Goal: Task Accomplishment & Management: Manage account settings

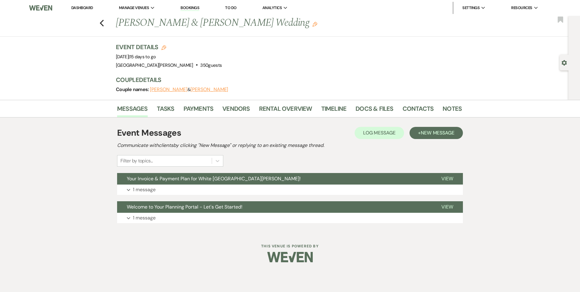
click at [89, 9] on link "Dashboard" at bounding box center [82, 7] width 22 height 5
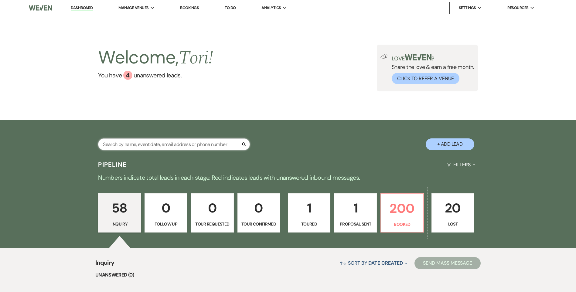
click at [125, 140] on input "text" at bounding box center [174, 144] width 152 height 12
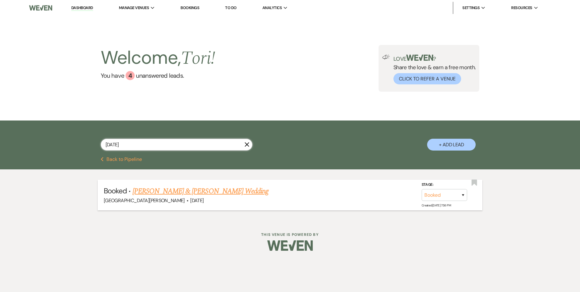
type input "10/5/25"
click at [150, 187] on link "Whitlee Chatman & Talan Taylor's Wedding" at bounding box center [201, 191] width 136 height 11
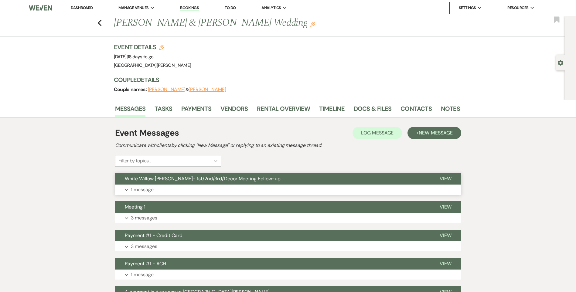
click at [295, 187] on button "Expand 1 message" at bounding box center [288, 190] width 346 height 10
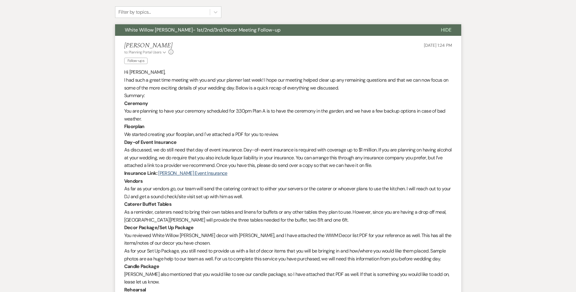
scroll to position [152, 0]
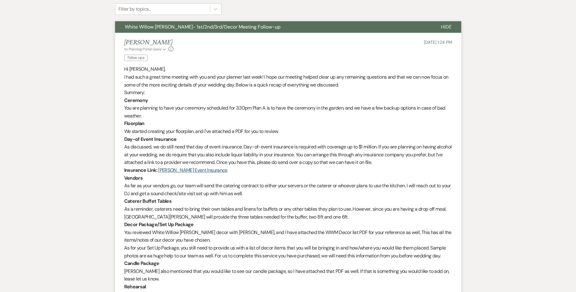
click at [124, 70] on li "Tori Sipes to: Planning Portal Users Expand Info Follow-ups Sep 17, 2025, 1:24 …" at bounding box center [288, 221] width 346 height 376
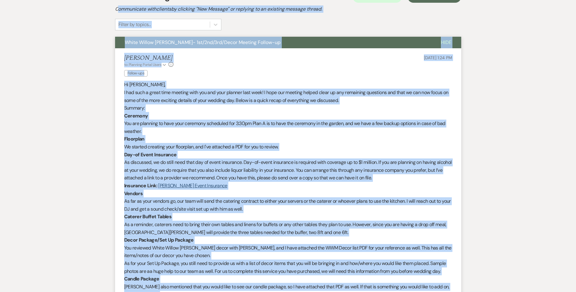
scroll to position [43, 0]
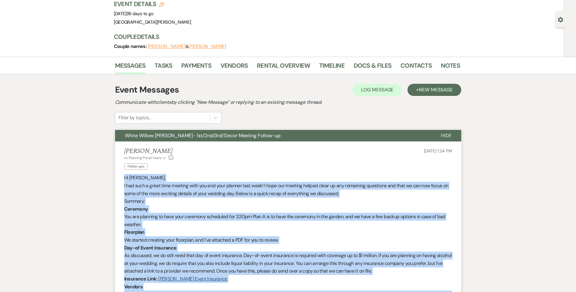
drag, startPoint x: 146, startPoint y: 243, endPoint x: 124, endPoint y: 175, distance: 71.1
copy div "Hi Whitlee, I had such a great time meeting with you and your planner last week…"
click at [419, 67] on link "Contacts" at bounding box center [415, 67] width 31 height 13
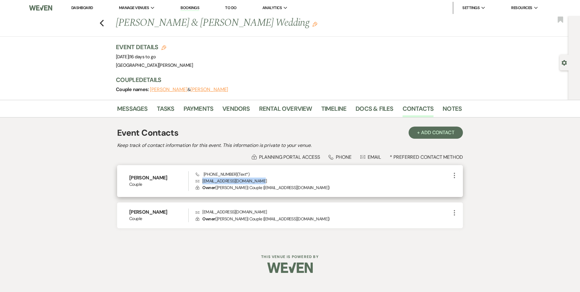
drag, startPoint x: 265, startPoint y: 181, endPoint x: 202, endPoint y: 181, distance: 62.8
click at [202, 181] on p "Envelope whitleechatman3@hotmail.com" at bounding box center [323, 181] width 255 height 7
drag, startPoint x: 202, startPoint y: 181, endPoint x: 206, endPoint y: 180, distance: 4.3
copy p "whitleechatman3@hotmail.com"
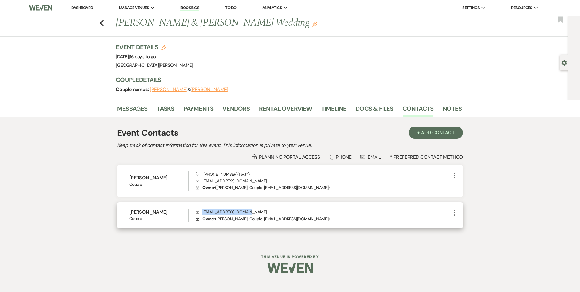
drag, startPoint x: 259, startPoint y: 210, endPoint x: 202, endPoint y: 208, distance: 57.7
click at [202, 208] on div "Talan Taylor Couple Envelope talanbtaylor@gmail.com Lock Owner ( Talan Taylor |…" at bounding box center [290, 216] width 346 height 26
drag, startPoint x: 202, startPoint y: 208, endPoint x: 210, endPoint y: 210, distance: 9.0
copy p "talanbtaylor@gmail.com"
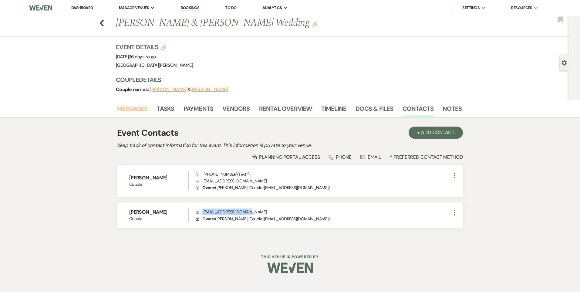
drag, startPoint x: 145, startPoint y: 107, endPoint x: 150, endPoint y: 114, distance: 9.4
click at [145, 107] on link "Messages" at bounding box center [132, 110] width 31 height 13
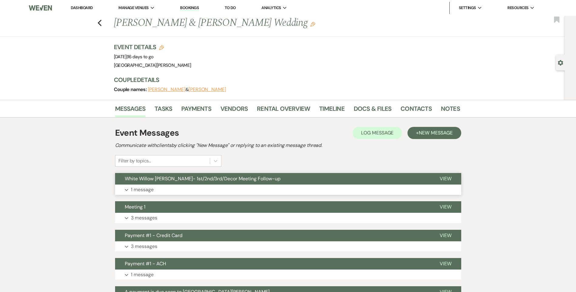
click at [190, 191] on button "Expand 1 message" at bounding box center [288, 190] width 346 height 10
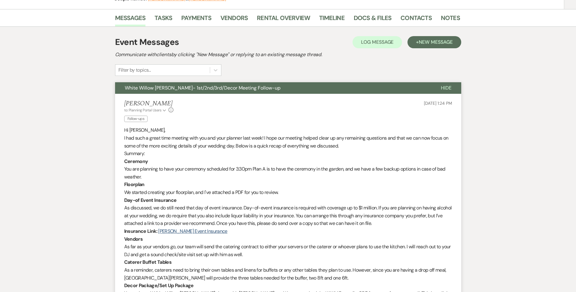
scroll to position [91, 0]
drag, startPoint x: 269, startPoint y: 88, endPoint x: 250, endPoint y: 88, distance: 18.8
click at [250, 88] on button "White Willow Meadows- 1st/2nd/3rd/Decor Meeting Follow-up" at bounding box center [273, 88] width 316 height 12
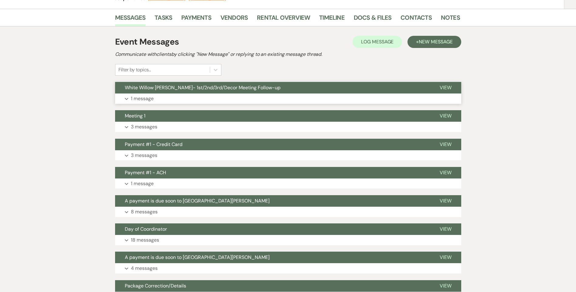
click at [247, 90] on span "White Willow Meadows- 1st/2nd/3rd/Decor Meeting Follow-up" at bounding box center [203, 87] width 156 height 6
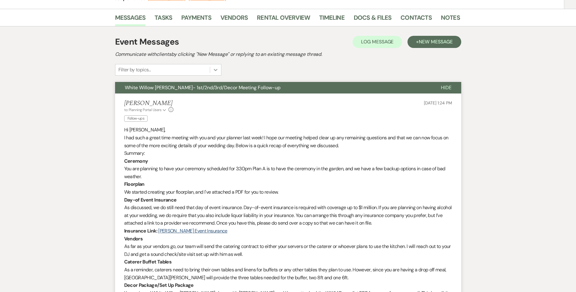
scroll to position [0, 0]
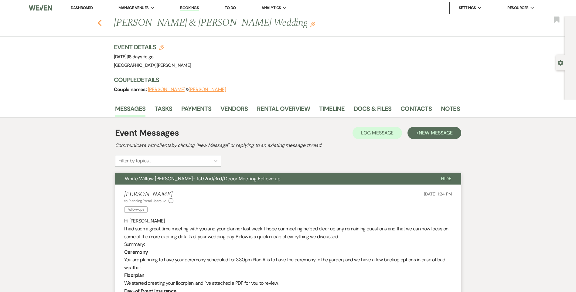
click at [101, 23] on use "button" at bounding box center [99, 23] width 4 height 7
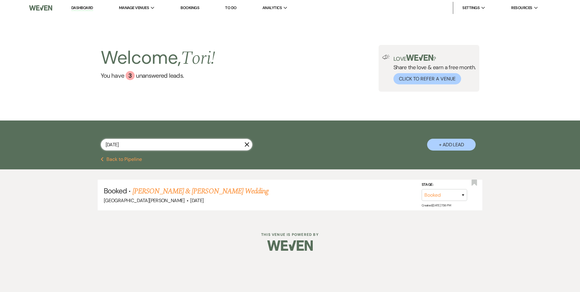
click at [59, 124] on div "10/5/25 X + Add Lead" at bounding box center [290, 139] width 580 height 36
type input "9/14/25"
click at [155, 189] on link "Victoria Wertz & Jack Culley's Wedding" at bounding box center [201, 191] width 136 height 11
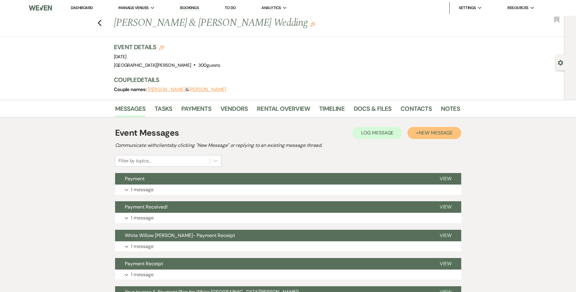
click at [423, 132] on span "New Message" at bounding box center [436, 133] width 34 height 6
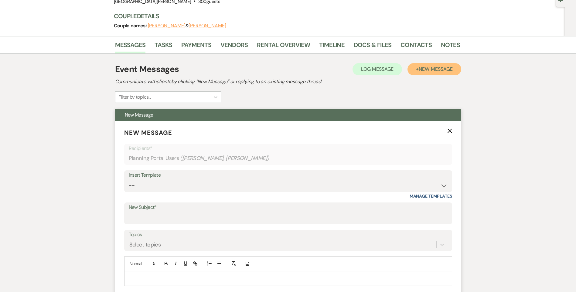
scroll to position [91, 0]
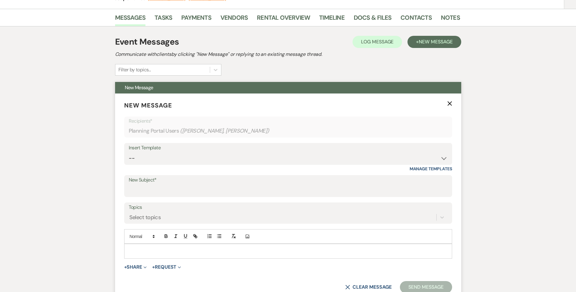
click at [177, 251] on p at bounding box center [288, 251] width 318 height 7
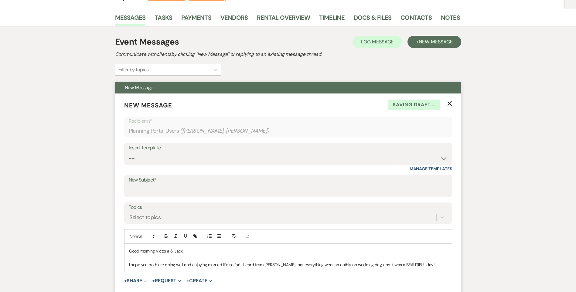
click at [414, 266] on p "I hope you both are doing well and enjoying married life so far! I heard from T…" at bounding box center [288, 264] width 318 height 7
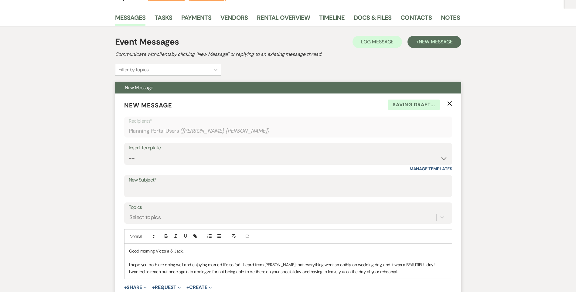
click at [398, 274] on p "I wanted to reach out once again to apologize for not being able to be there on…" at bounding box center [288, 271] width 318 height 7
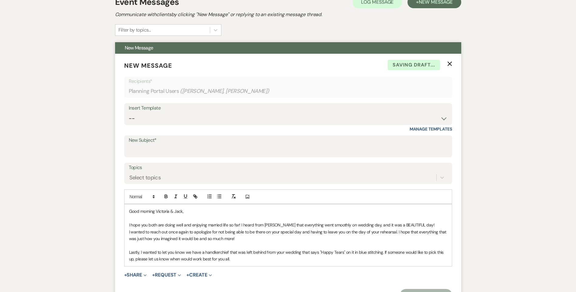
scroll to position [131, 0]
click at [235, 260] on p "Lastly, I wanted to let you know we have a handkerchief that was left behind fr…" at bounding box center [288, 256] width 318 height 14
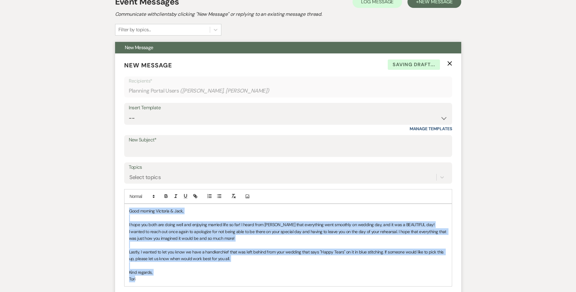
drag, startPoint x: 153, startPoint y: 281, endPoint x: 121, endPoint y: 209, distance: 79.4
click at [121, 209] on form "New Message X Saving draft... Recipients* Planning Portal Users ( Victoria Wert…" at bounding box center [288, 190] width 346 height 275
copy div "Good morning Victoria & Jack, I hope you both are doing well and enjoying marri…"
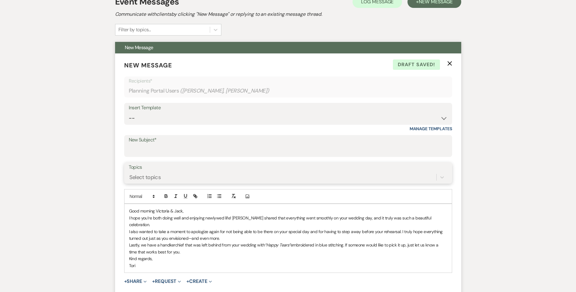
click at [160, 174] on div "Select topics" at bounding box center [145, 177] width 32 height 8
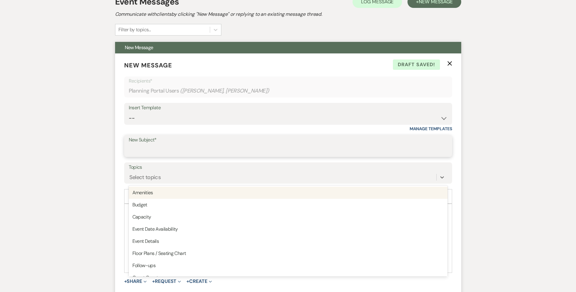
click at [162, 152] on input "New Subject*" at bounding box center [288, 151] width 319 height 12
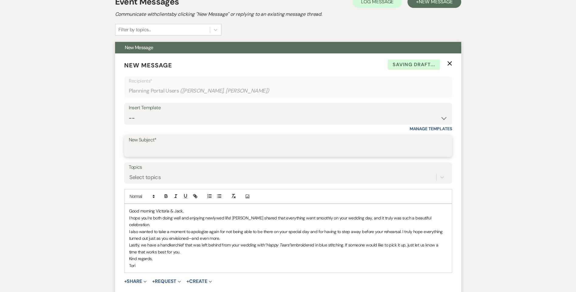
paste input "Congratulations & Lost Item"
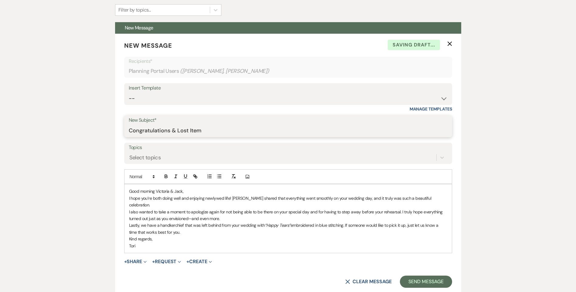
scroll to position [162, 0]
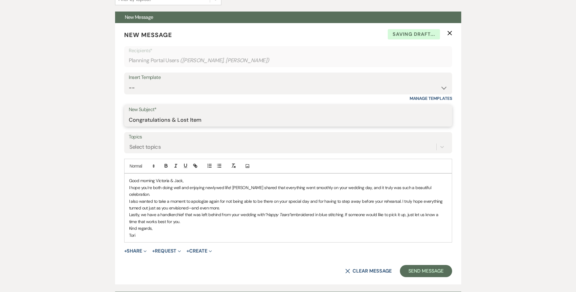
type input "Congratulations & Lost Item"
click at [189, 182] on p "Good morning Victoria & Jack," at bounding box center [288, 180] width 318 height 7
click at [130, 232] on p "Tori" at bounding box center [288, 235] width 318 height 7
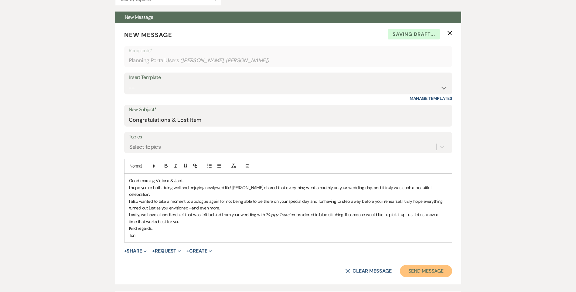
click at [428, 265] on button "Send Message" at bounding box center [426, 271] width 52 height 12
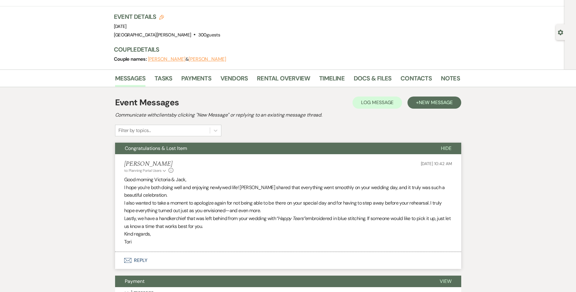
scroll to position [0, 0]
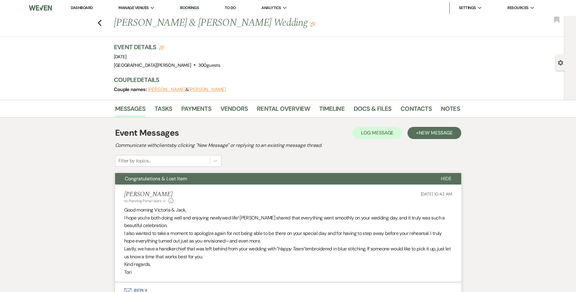
drag, startPoint x: 81, startPoint y: 8, endPoint x: 370, endPoint y: 9, distance: 289.0
click at [81, 8] on link "Dashboard" at bounding box center [82, 7] width 22 height 5
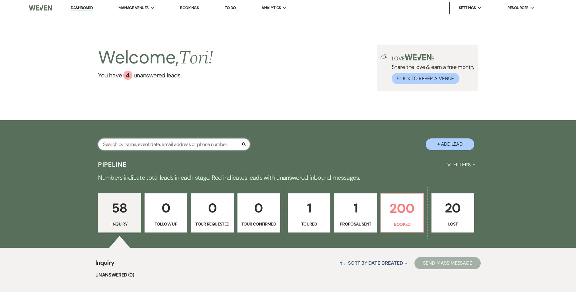
click at [131, 148] on input "text" at bounding box center [174, 144] width 152 height 12
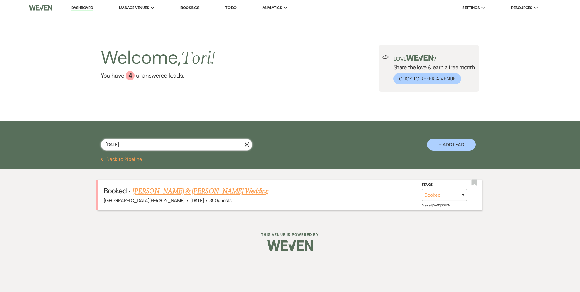
type input "10/4/25"
click at [150, 189] on link "Alyssa Blough & Mark Winovich's Wedding" at bounding box center [201, 191] width 136 height 11
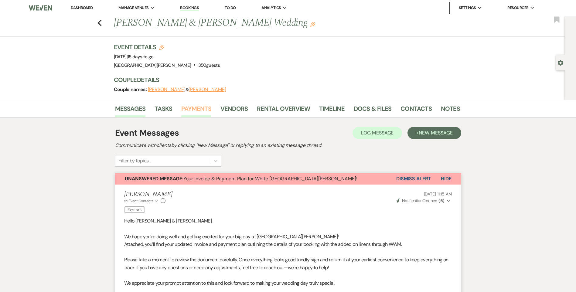
click at [195, 111] on link "Payments" at bounding box center [196, 110] width 30 height 13
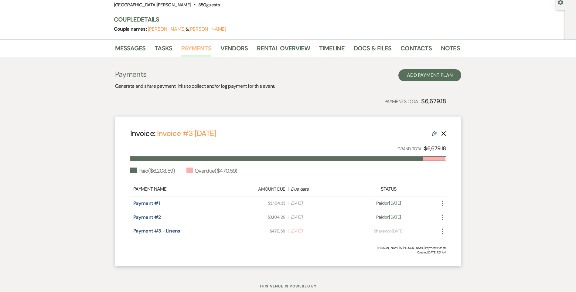
scroll to position [61, 0]
click at [275, 50] on link "Rental Overview" at bounding box center [283, 49] width 53 height 13
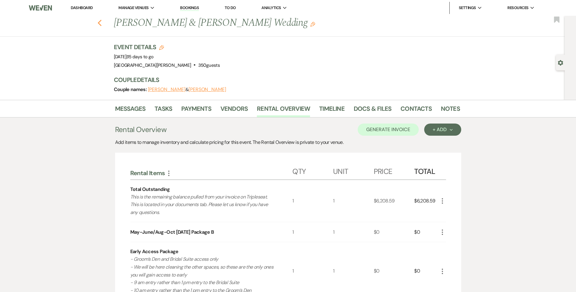
click at [101, 24] on use "button" at bounding box center [99, 23] width 4 height 7
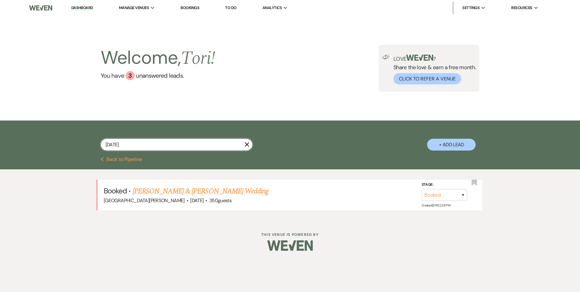
click at [83, 144] on div "10/4/25 X + Add Lead" at bounding box center [290, 140] width 437 height 32
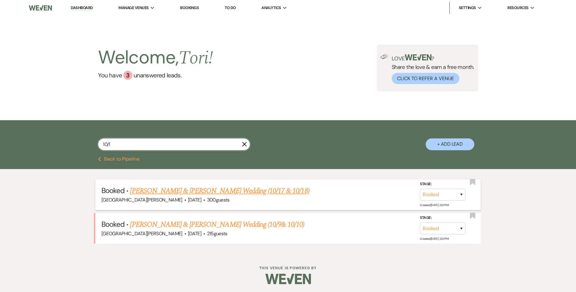
type input "10/1"
click at [158, 190] on link "Ashley Norman & Ali Fazlani's Wedding (10/17 & 10/18)" at bounding box center [219, 190] width 179 height 11
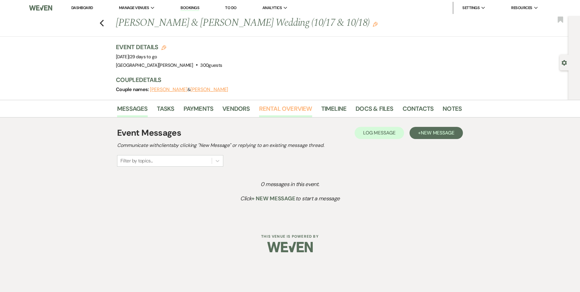
click at [284, 107] on link "Rental Overview" at bounding box center [285, 110] width 53 height 13
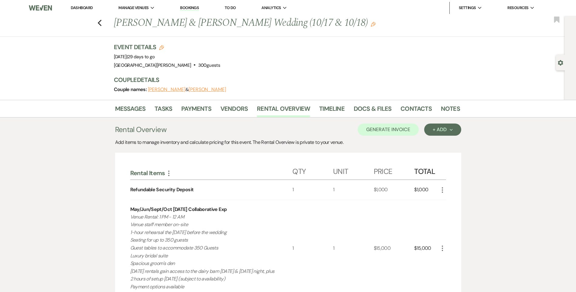
click at [90, 8] on link "Dashboard" at bounding box center [82, 7] width 22 height 5
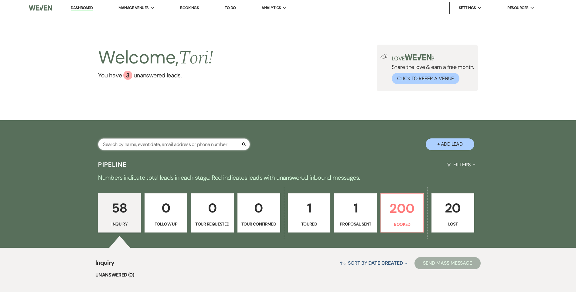
click at [163, 143] on input "text" at bounding box center [174, 144] width 152 height 12
type input "be"
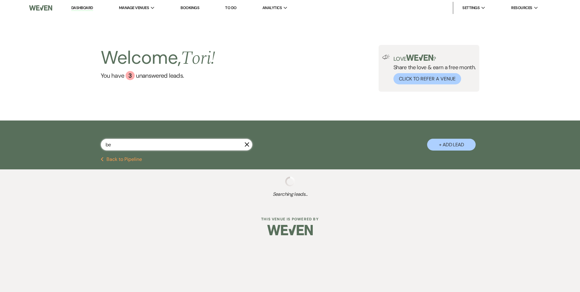
select select "8"
select select "4"
select select "8"
select select "1"
select select "8"
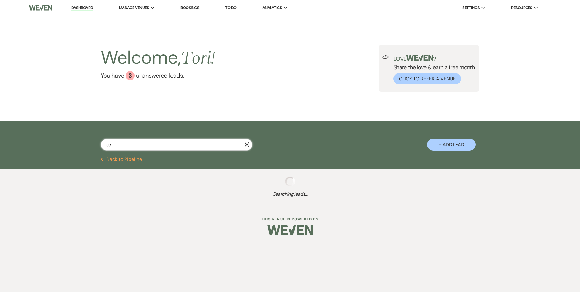
select select "5"
select select "8"
select select "6"
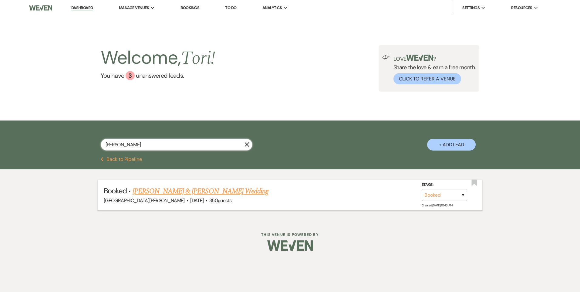
type input "beard"
click at [174, 192] on link "Sydney Beard & Justin Gatley's Wedding" at bounding box center [201, 191] width 136 height 11
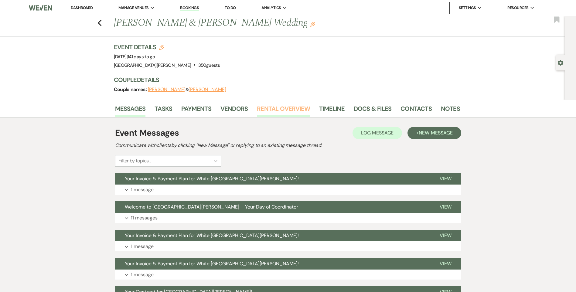
click at [279, 107] on link "Rental Overview" at bounding box center [283, 110] width 53 height 13
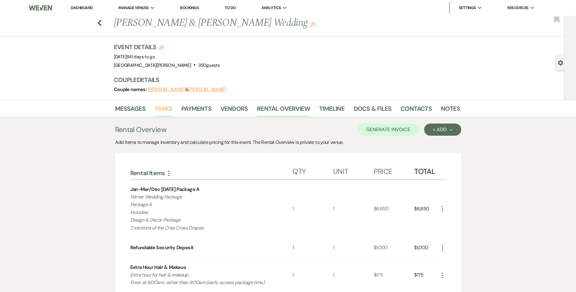
click at [162, 112] on link "Tasks" at bounding box center [164, 110] width 18 height 13
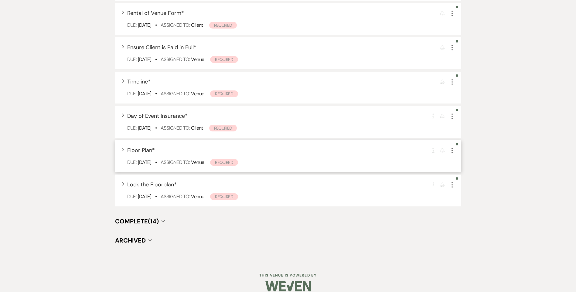
scroll to position [321, 0]
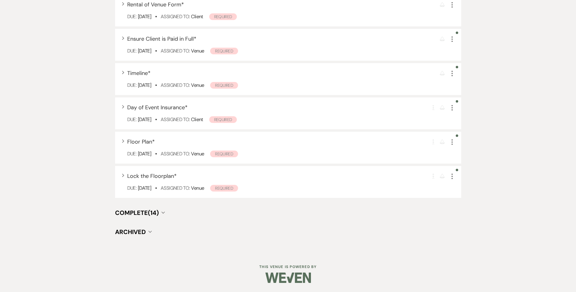
click at [161, 213] on button "Complete (14) Collapse" at bounding box center [140, 213] width 50 height 6
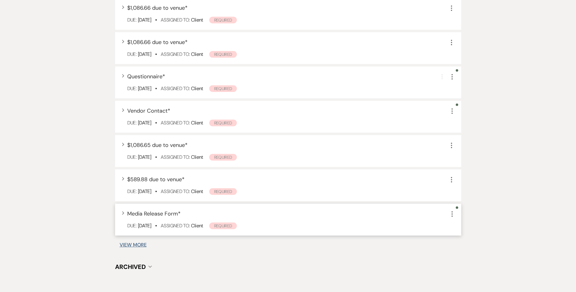
scroll to position [655, 0]
click at [145, 244] on button "View More" at bounding box center [133, 243] width 27 height 5
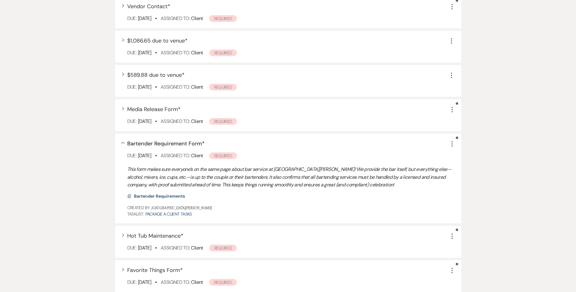
scroll to position [771, 0]
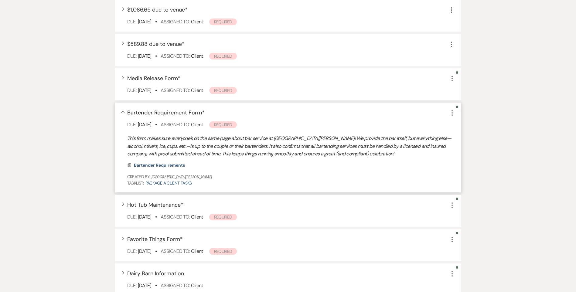
click at [123, 111] on icon "Collapse" at bounding box center [123, 112] width 4 height 2
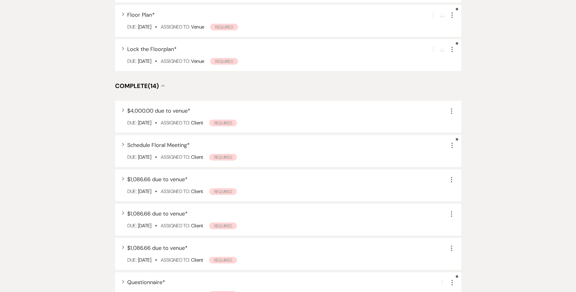
scroll to position [345, 0]
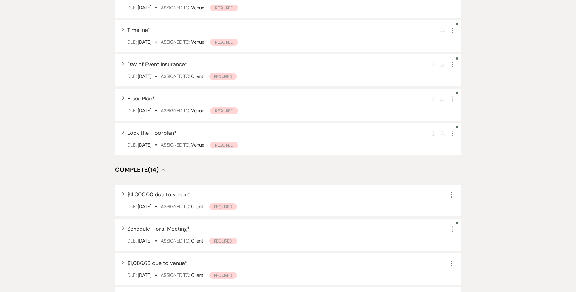
click at [164, 172] on button "Complete (14) Collapse" at bounding box center [140, 170] width 50 height 6
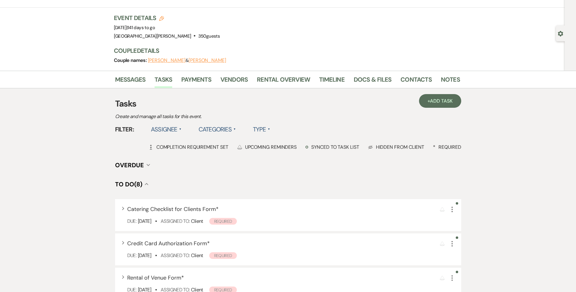
click at [147, 185] on icon "Collapse" at bounding box center [147, 184] width 4 height 2
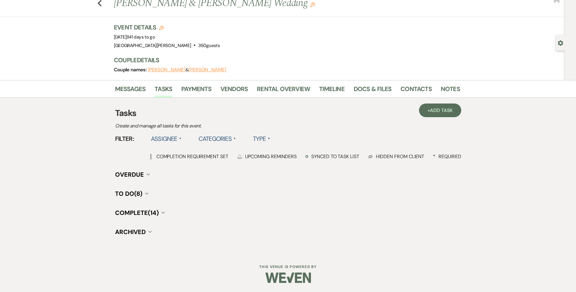
scroll to position [20, 0]
click at [132, 89] on link "Messages" at bounding box center [130, 90] width 31 height 13
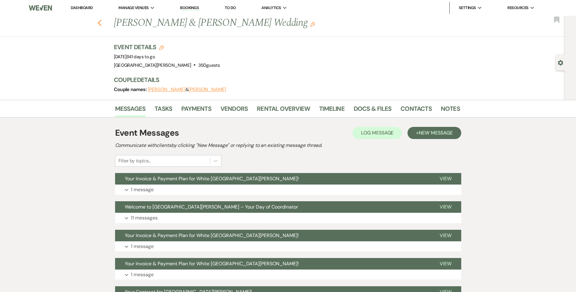
click at [102, 23] on icon "Previous" at bounding box center [99, 22] width 5 height 7
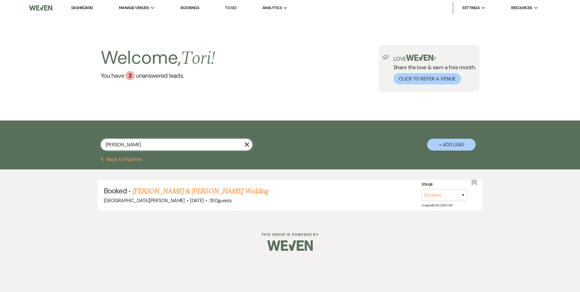
drag, startPoint x: 128, startPoint y: 147, endPoint x: 60, endPoint y: 149, distance: 67.1
click at [81, 150] on div "beard X + Add Lead" at bounding box center [290, 140] width 437 height 32
type input "wente"
click at [136, 188] on link "Kyla Wente & Cole Borland's Wedding" at bounding box center [201, 191] width 136 height 11
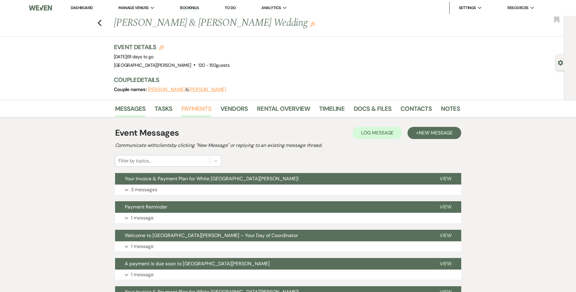
click at [195, 107] on link "Payments" at bounding box center [196, 110] width 30 height 13
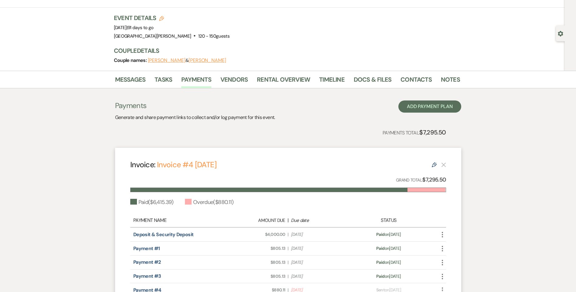
scroll to position [61, 0]
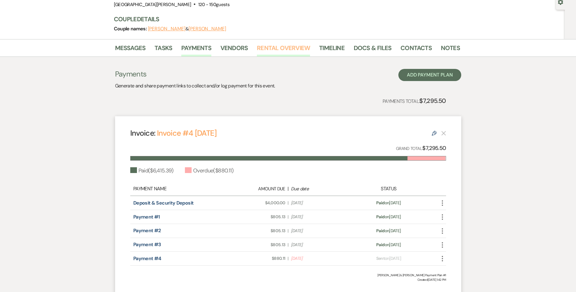
click at [274, 50] on link "Rental Overview" at bounding box center [283, 49] width 53 height 13
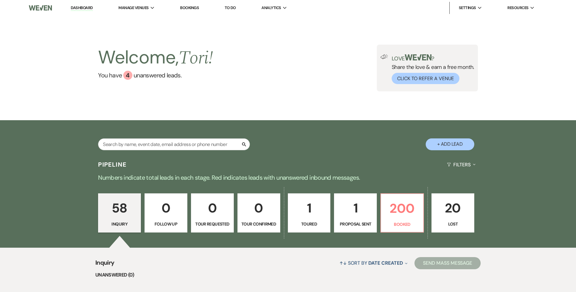
click at [162, 144] on input "text" at bounding box center [174, 144] width 152 height 12
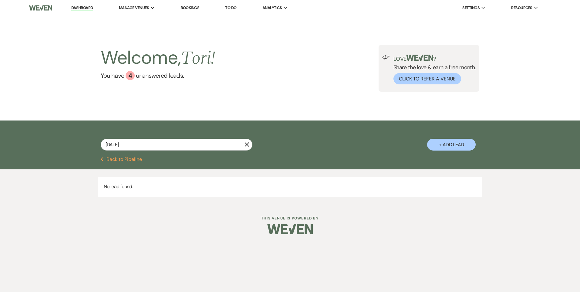
click at [107, 145] on input "8/4/2025" at bounding box center [177, 145] width 152 height 12
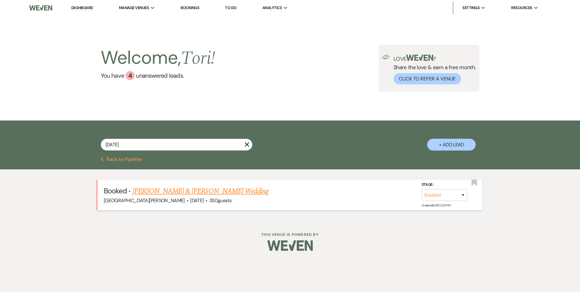
type input "10/4/2025"
click at [145, 190] on link "Alyssa Blough & Mark Winovich's Wedding" at bounding box center [201, 191] width 136 height 11
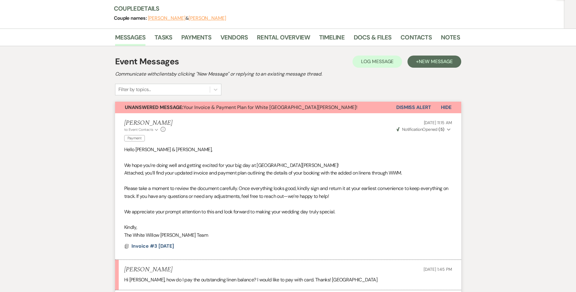
scroll to position [61, 0]
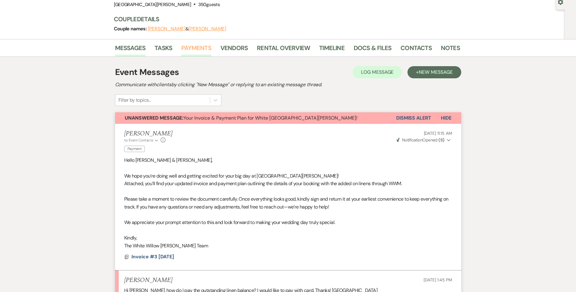
click at [208, 53] on link "Payments" at bounding box center [196, 49] width 30 height 13
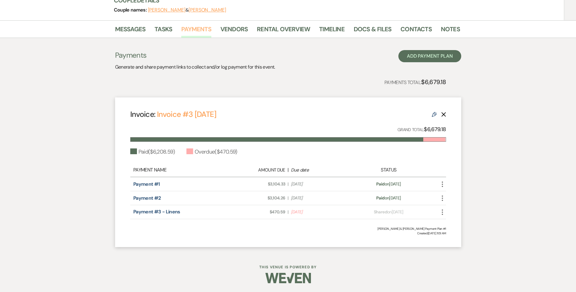
scroll to position [80, 0]
click at [284, 28] on link "Rental Overview" at bounding box center [283, 30] width 53 height 13
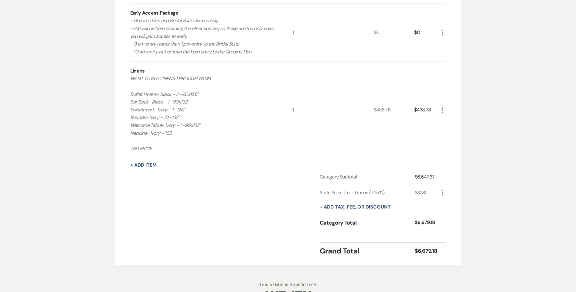
scroll to position [243, 0]
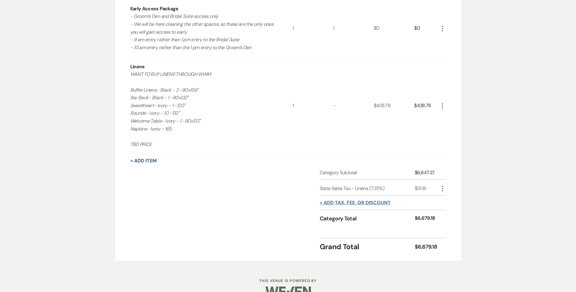
click at [371, 200] on button "+ Add tax, fee, or discount" at bounding box center [355, 202] width 71 height 5
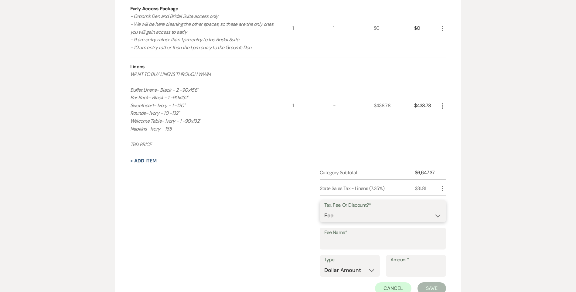
click at [361, 214] on select "Fee Discount Tax" at bounding box center [382, 216] width 117 height 12
click at [324, 210] on select "Fee Discount Tax" at bounding box center [382, 216] width 117 height 12
click at [352, 243] on input "Fee Name*" at bounding box center [382, 243] width 117 height 12
type input "Credit Card Processing Fee - Linens"
click at [367, 271] on select "Dollar Amount Percentage" at bounding box center [349, 270] width 51 height 12
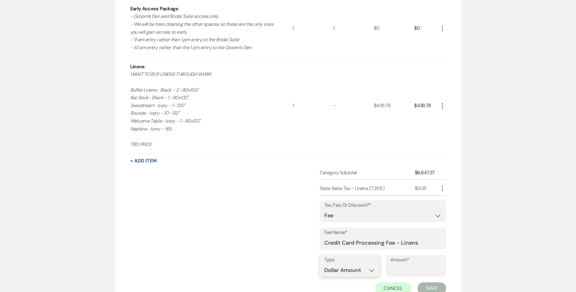
select select "false"
click at [324, 264] on select "Dollar Amount Percentage" at bounding box center [349, 270] width 51 height 12
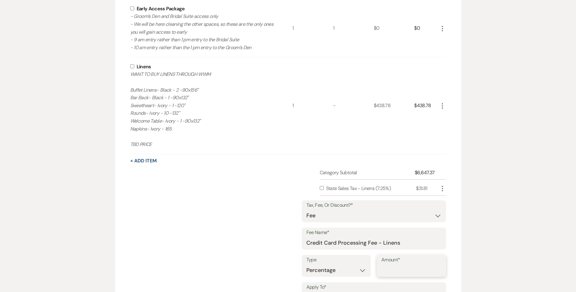
click at [383, 270] on input "Amount*" at bounding box center [411, 270] width 60 height 12
type input "4"
click at [133, 67] on input "checkbox" at bounding box center [132, 66] width 4 height 4
checkbox input "true"
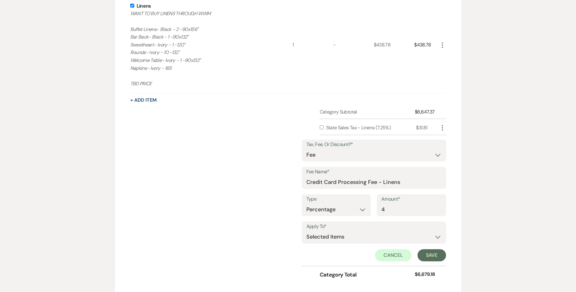
scroll to position [273, 0]
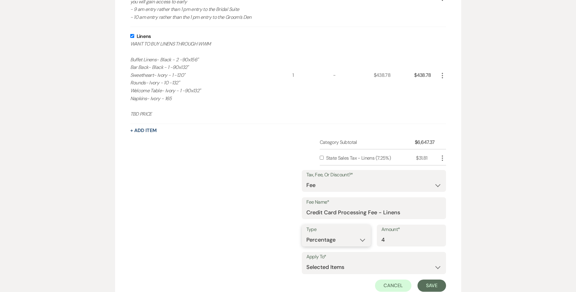
click at [322, 242] on select "Dollar Amount Percentage" at bounding box center [336, 240] width 60 height 12
select select "true"
click at [324, 234] on select "Dollar Amount Percentage" at bounding box center [336, 240] width 60 height 12
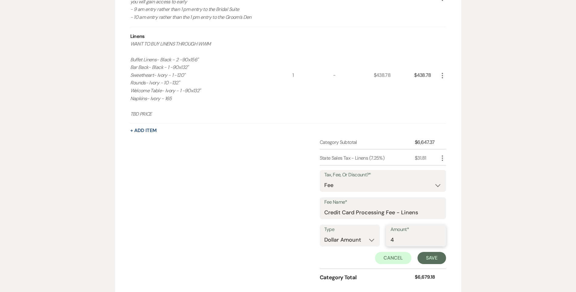
drag, startPoint x: 399, startPoint y: 241, endPoint x: 317, endPoint y: 235, distance: 82.2
click at [326, 237] on div "Type Dollar Amount Percentage Amount* 4" at bounding box center [383, 238] width 126 height 27
click at [401, 238] on input "Amount*" at bounding box center [415, 240] width 51 height 12
type input "18.82"
click at [431, 262] on button "Save" at bounding box center [431, 258] width 29 height 12
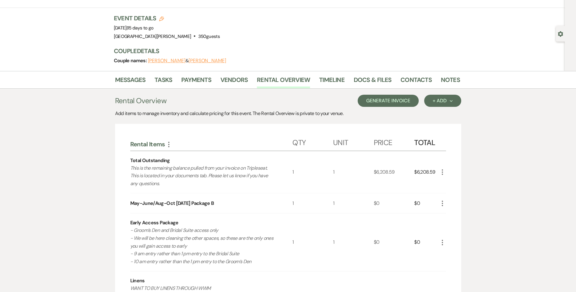
scroll to position [0, 0]
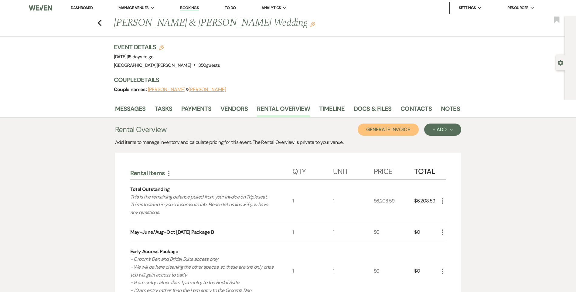
click at [399, 134] on button "Generate Invoice" at bounding box center [388, 130] width 61 height 12
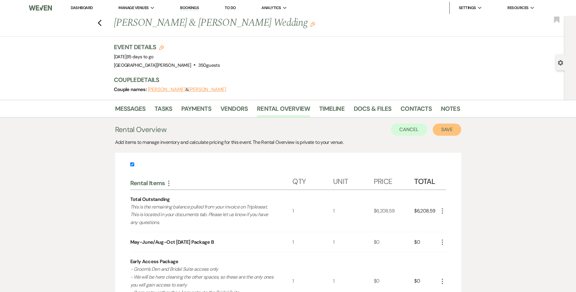
click at [441, 131] on button "Save" at bounding box center [447, 130] width 29 height 12
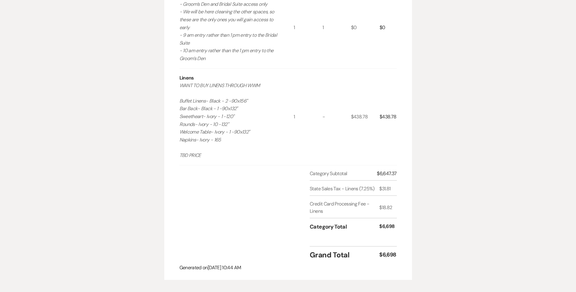
scroll to position [334, 0]
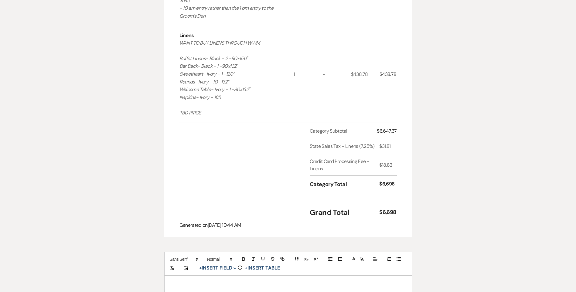
click at [221, 264] on button "+ Insert Field Expand" at bounding box center [218, 267] width 42 height 7
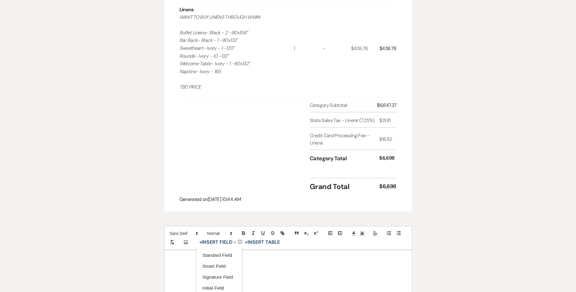
scroll to position [395, 0]
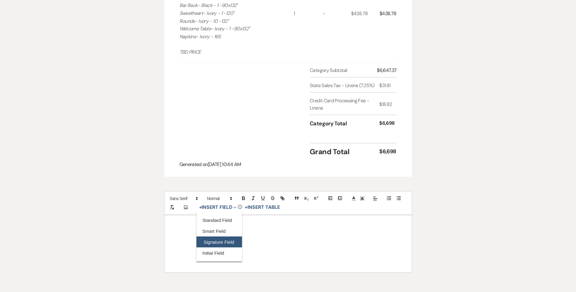
click at [223, 237] on button "Signature Field" at bounding box center [219, 242] width 46 height 11
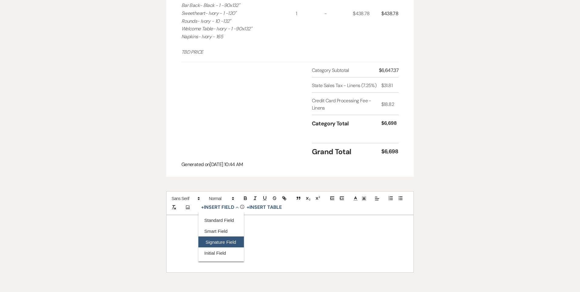
select select "signatureField"
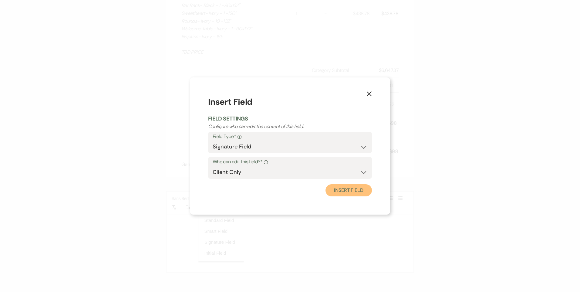
click at [338, 186] on button "Insert Field" at bounding box center [349, 190] width 46 height 12
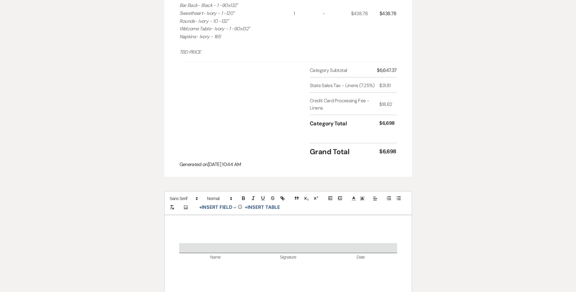
click at [274, 236] on p at bounding box center [288, 240] width 218 height 8
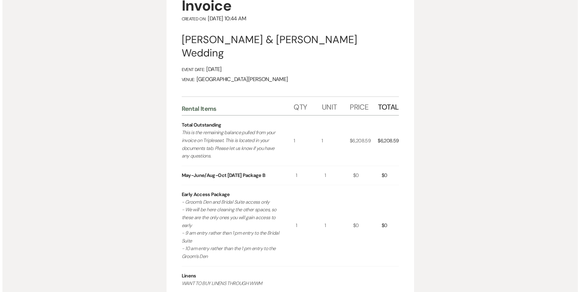
scroll to position [61, 0]
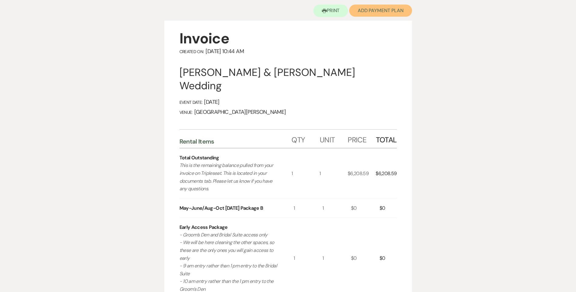
click at [372, 11] on button "Add Payment Plan" at bounding box center [380, 11] width 63 height 12
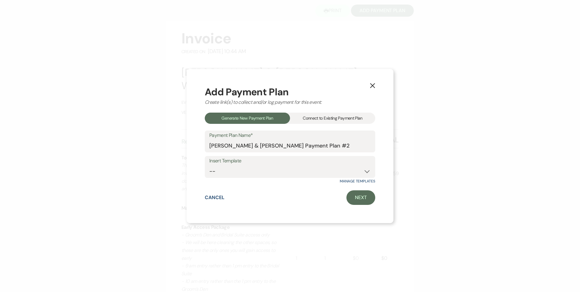
click at [308, 114] on div "Connect to Existing Payment Plan" at bounding box center [332, 118] width 85 height 11
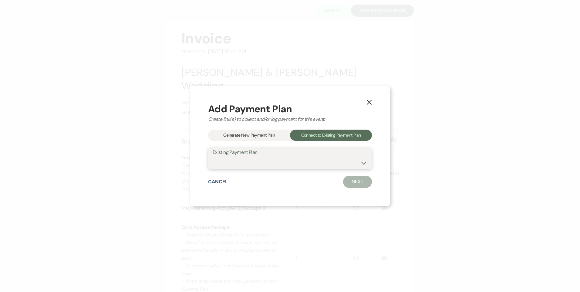
click at [285, 166] on select "Alyssa Blough & Mark Winovich's Payment Plan #1" at bounding box center [290, 163] width 155 height 12
select select "20213"
click at [213, 157] on select "Alyssa Blough & Mark Winovich's Payment Plan #1" at bounding box center [290, 163] width 155 height 12
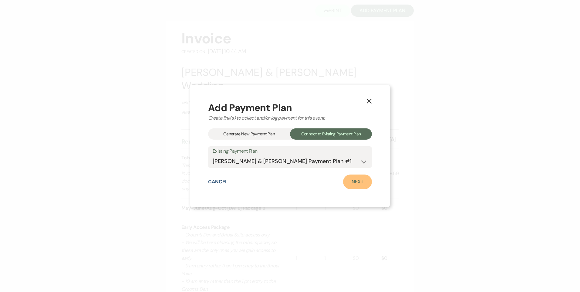
click at [354, 184] on link "Next" at bounding box center [357, 182] width 29 height 15
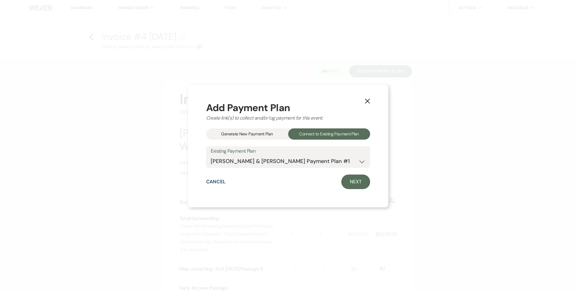
select select "28800"
select select "1"
select select "true"
select select "1"
select select "true"
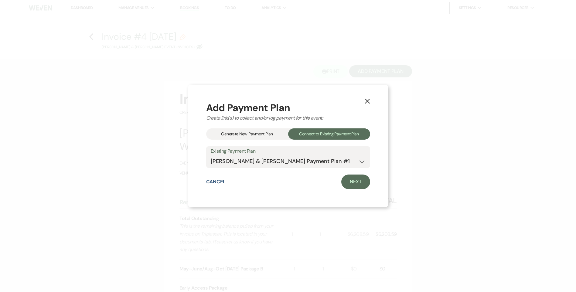
select select "2"
select select "flat"
select select "true"
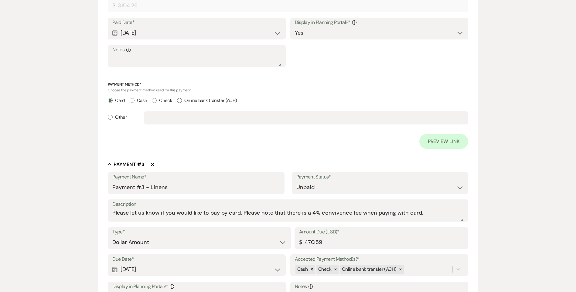
scroll to position [665, 0]
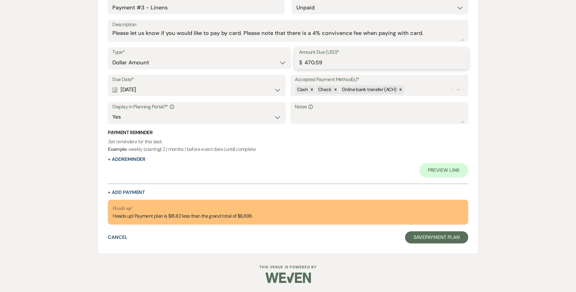
drag, startPoint x: 325, startPoint y: 63, endPoint x: 308, endPoint y: 62, distance: 16.5
click at [308, 62] on input "470.59" at bounding box center [381, 63] width 165 height 12
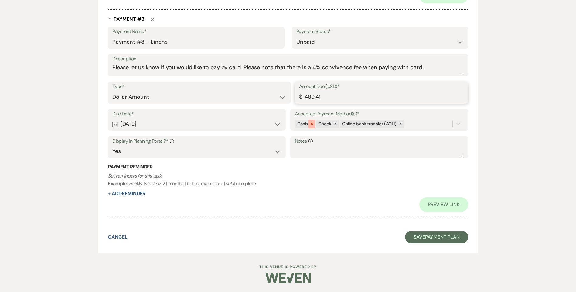
click at [310, 124] on icon at bounding box center [312, 124] width 4 height 4
type input "489.41"
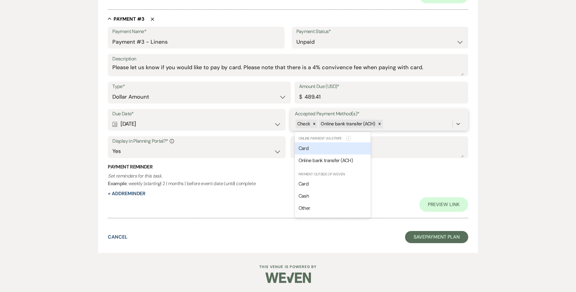
click at [310, 124] on span "Check" at bounding box center [303, 124] width 13 height 6
click at [313, 124] on icon at bounding box center [314, 124] width 4 height 4
click at [335, 152] on div "Card" at bounding box center [333, 148] width 76 height 12
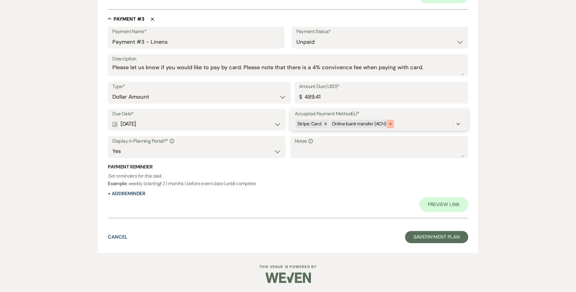
click at [388, 123] on icon at bounding box center [390, 124] width 4 height 4
click at [326, 124] on icon at bounding box center [325, 124] width 4 height 4
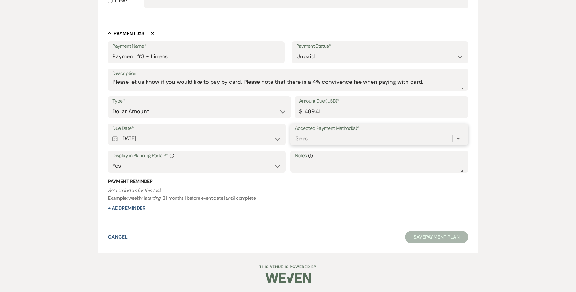
click at [322, 141] on div "Select..." at bounding box center [374, 138] width 158 height 11
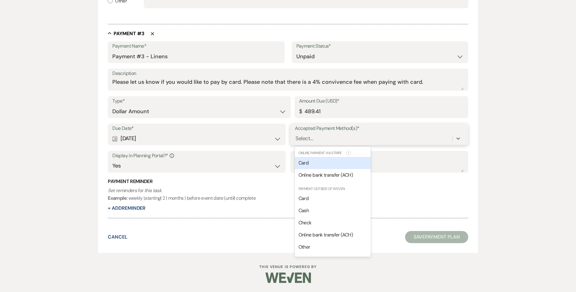
click at [317, 162] on div "Card" at bounding box center [333, 163] width 76 height 12
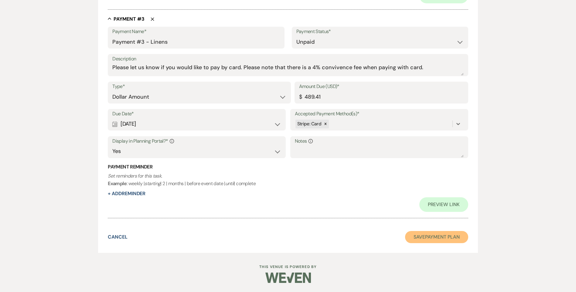
click at [420, 233] on button "Save Payment Plan" at bounding box center [436, 237] width 63 height 12
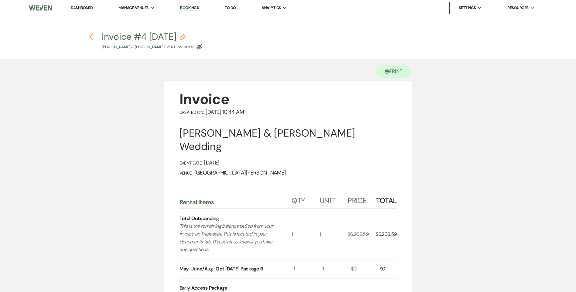
click at [90, 38] on icon "Previous" at bounding box center [91, 36] width 5 height 7
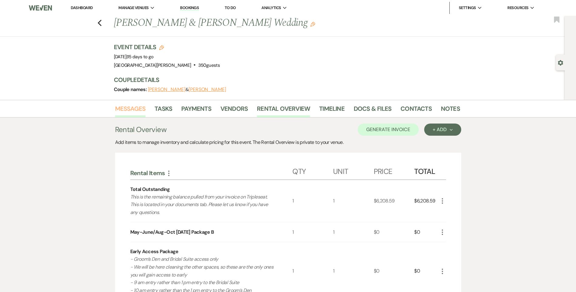
click at [133, 111] on link "Messages" at bounding box center [130, 110] width 31 height 13
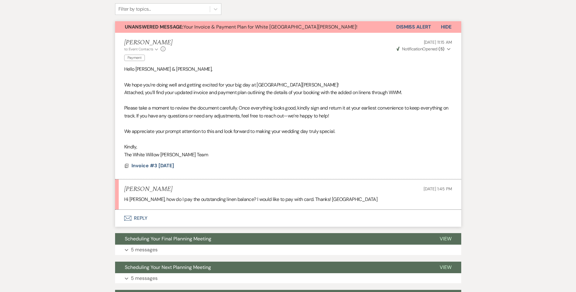
scroll to position [91, 0]
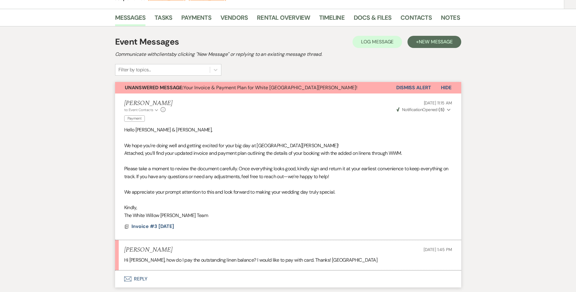
click at [410, 89] on button "Dismiss Alert" at bounding box center [413, 88] width 35 height 12
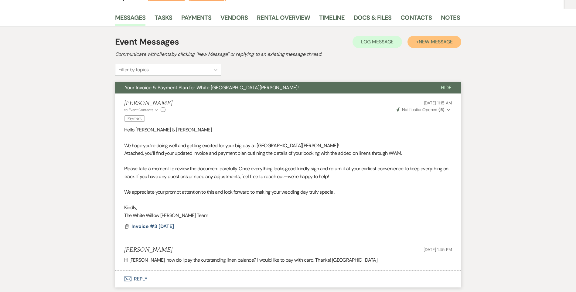
click at [430, 41] on span "New Message" at bounding box center [436, 42] width 34 height 6
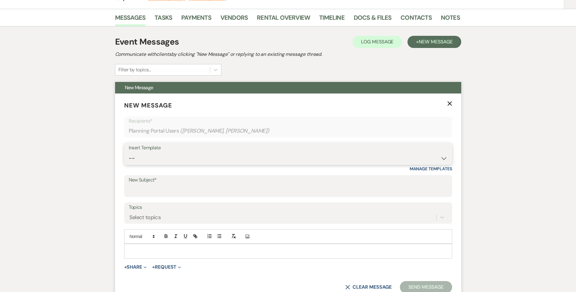
click at [193, 162] on select "-- Follow Up WWM Initial Inquiry Response Planning Portal Introduction (Booked …" at bounding box center [288, 158] width 319 height 12
select select "5027"
click at [129, 152] on select "-- Follow Up WWM Initial Inquiry Response Planning Portal Introduction (Booked …" at bounding box center [288, 158] width 319 height 12
type input "Your Invoice & Payment Plan for White [GEOGRAPHIC_DATA][PERSON_NAME]!"
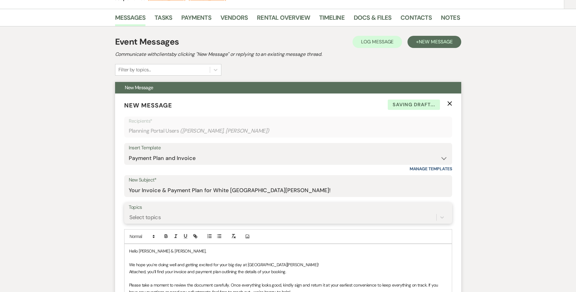
click at [162, 217] on div "Select topics" at bounding box center [288, 218] width 319 height 12
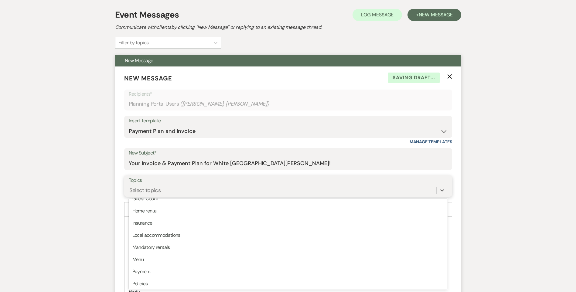
scroll to position [152, 0]
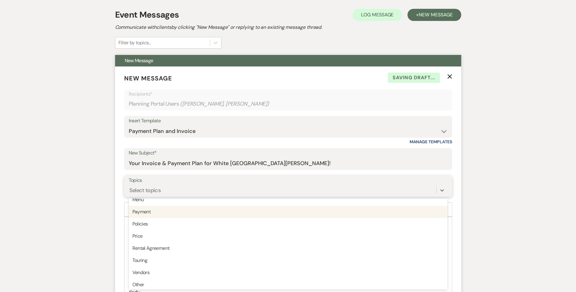
click at [169, 212] on div "Payment" at bounding box center [288, 212] width 319 height 12
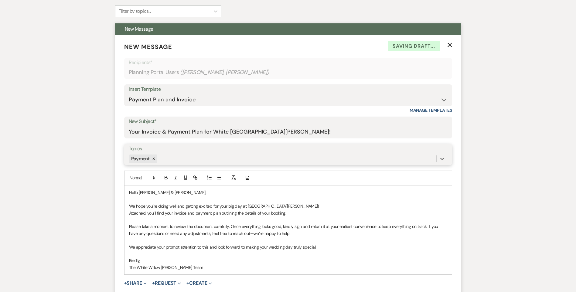
scroll to position [179, 0]
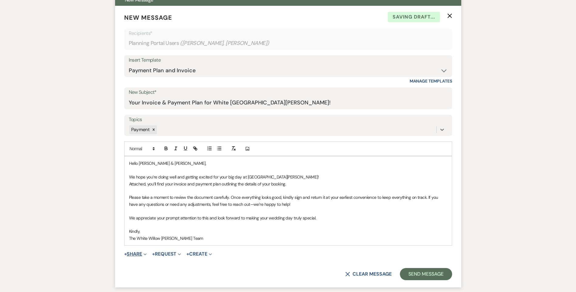
click at [135, 255] on button "+ Share Expand" at bounding box center [135, 254] width 23 height 5
click at [143, 262] on button "Doc Upload Documents" at bounding box center [166, 266] width 85 height 11
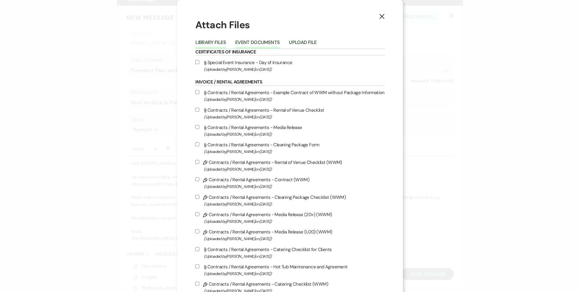
click at [274, 43] on button "Event Documents" at bounding box center [257, 44] width 45 height 9
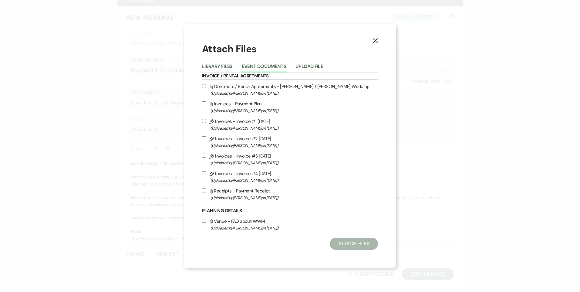
click at [205, 173] on input "Pencil Invoices - Invoice #4 9-18-2025 (Uploaded by Tori Sipes on Sep 18th, 202…" at bounding box center [204, 173] width 4 height 4
checkbox input "true"
click at [363, 249] on button "Attach Files" at bounding box center [354, 244] width 48 height 12
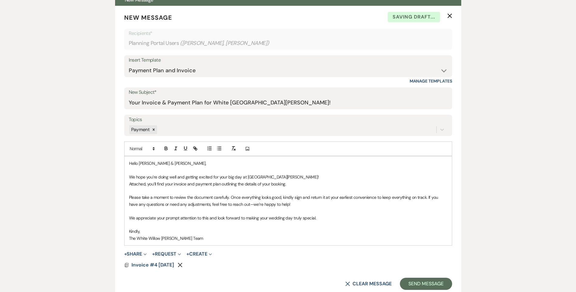
scroll to position [270, 0]
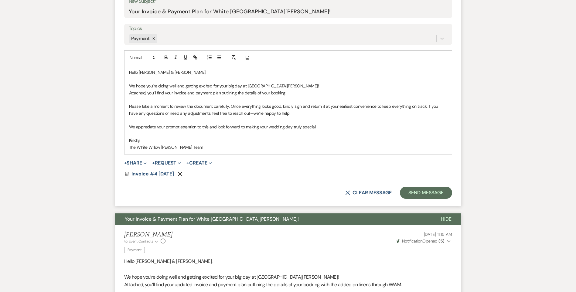
click at [179, 94] on p "Attached, you’ll find your invoice and payment plan outlining the details of yo…" at bounding box center [288, 93] width 318 height 7
drag, startPoint x: 174, startPoint y: 94, endPoint x: 187, endPoint y: 95, distance: 13.7
click at [174, 94] on p "Attached, you’ll find your invoice and payment plan outlining the details of yo…" at bounding box center [288, 93] width 318 height 7
click at [302, 94] on p "Attached, you’ll find your updated invoice and payment plan outlining the detai…" at bounding box center [288, 93] width 318 height 7
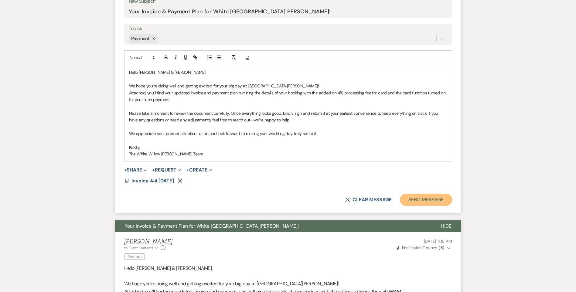
click at [409, 202] on button "Send Message" at bounding box center [426, 200] width 52 height 12
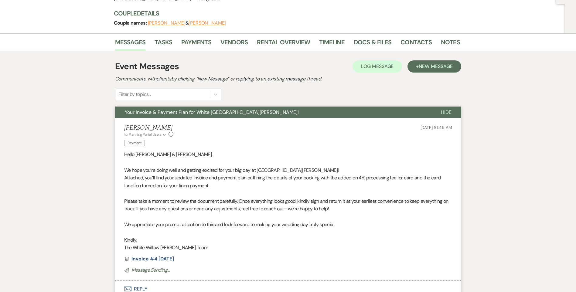
scroll to position [105, 0]
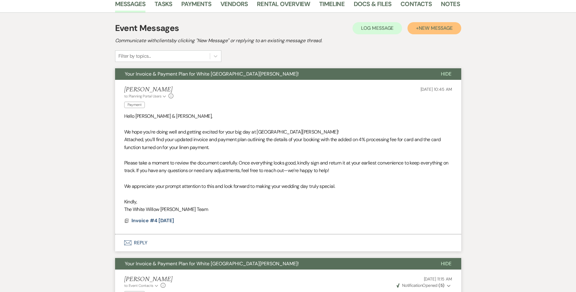
click at [430, 24] on button "+ New Message" at bounding box center [433, 28] width 53 height 12
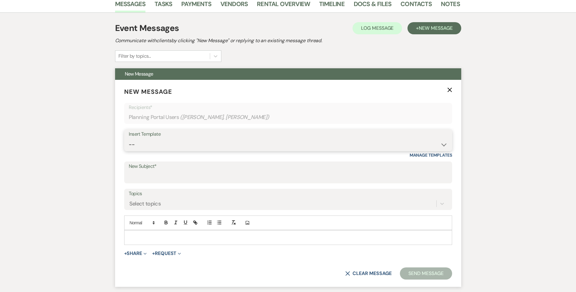
click at [140, 143] on select "-- Follow Up WWM Initial Inquiry Response Planning Portal Introduction (Booked …" at bounding box center [288, 145] width 319 height 12
drag, startPoint x: 103, startPoint y: 205, endPoint x: 113, endPoint y: 192, distance: 16.4
click at [136, 169] on label "New Subject*" at bounding box center [288, 166] width 319 height 9
drag, startPoint x: 136, startPoint y: 169, endPoint x: 137, endPoint y: 180, distance: 11.0
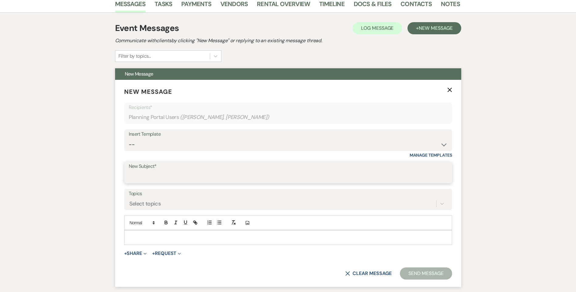
click at [137, 180] on input "New Subject*" at bounding box center [288, 177] width 319 height 12
type input "Floor Plan"
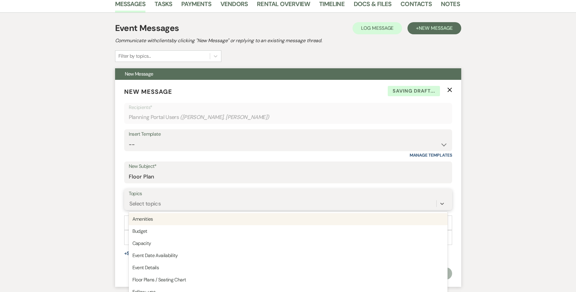
click at [139, 201] on div "Select topics" at bounding box center [145, 204] width 32 height 8
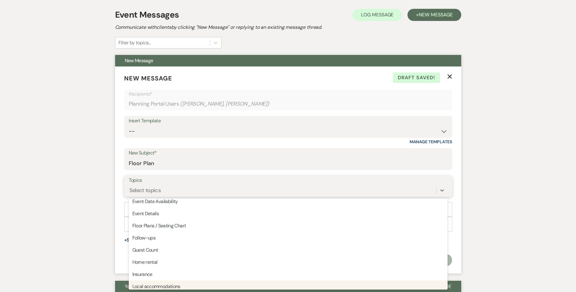
scroll to position [33, 0]
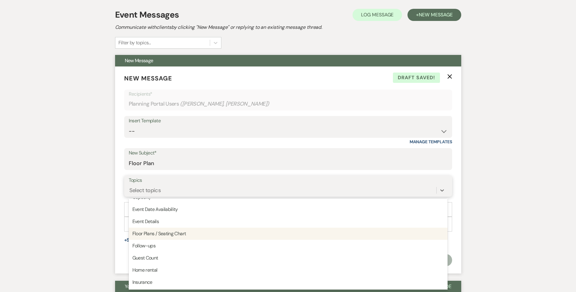
click at [143, 234] on div "Floor Plans / Seating Chart" at bounding box center [288, 234] width 319 height 12
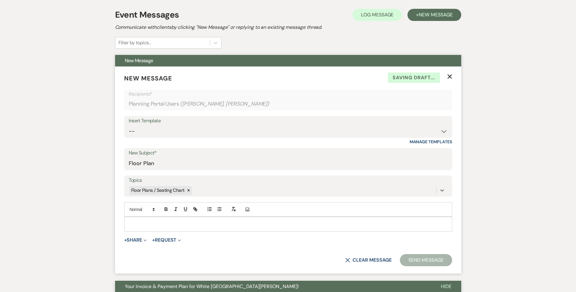
click at [138, 243] on span "+ Share Expand Doc Upload Documents Add Photo Images Pref Vendors Preferred ven…" at bounding box center [135, 240] width 23 height 7
click at [139, 242] on button "+ Share Expand" at bounding box center [135, 240] width 23 height 5
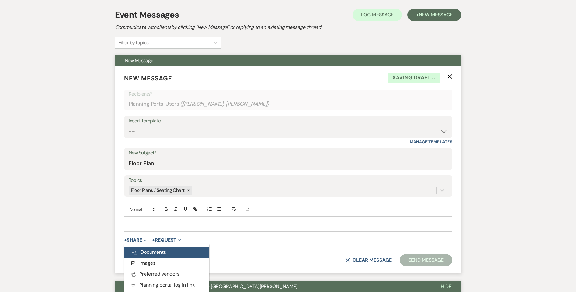
click at [153, 253] on span "Doc Upload Documents" at bounding box center [148, 252] width 35 height 6
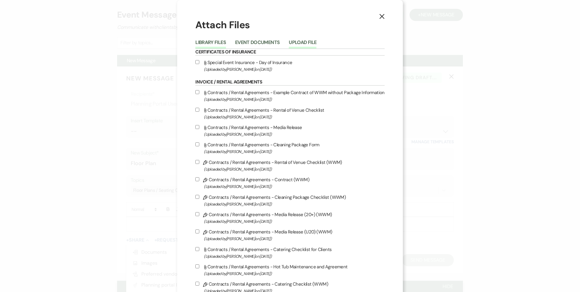
click at [305, 45] on button "Upload File" at bounding box center [303, 44] width 28 height 9
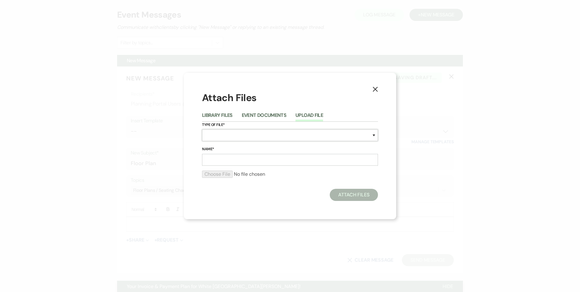
click at [214, 135] on select "Special Event Insurance Vendor Certificate of Insurance Contracts / Rental Agre…" at bounding box center [290, 135] width 176 height 12
select select "24"
click at [202, 129] on select "Special Event Insurance Vendor Certificate of Insurance Contracts / Rental Agre…" at bounding box center [290, 135] width 176 height 12
click at [220, 162] on input "Name*" at bounding box center [290, 160] width 176 height 12
type input "10/4/25 Final Floor Plan"
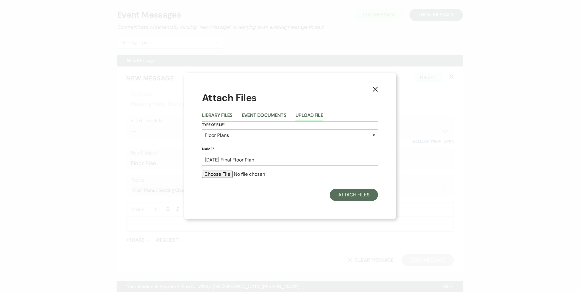
click at [212, 175] on input "file" at bounding box center [290, 174] width 176 height 7
type input "C:\fakepath\10_4_2025 Final Floor Plan.pdf"
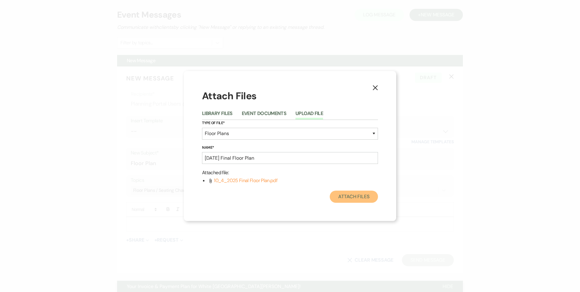
click at [354, 197] on button "Attach Files" at bounding box center [354, 197] width 48 height 12
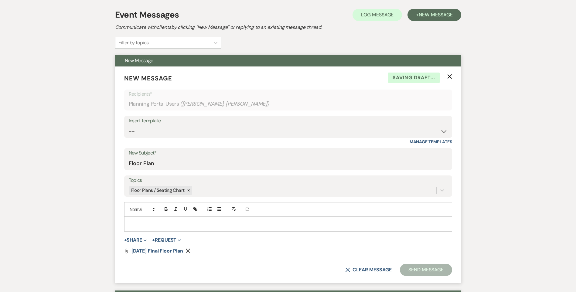
click at [217, 225] on p at bounding box center [288, 224] width 318 height 7
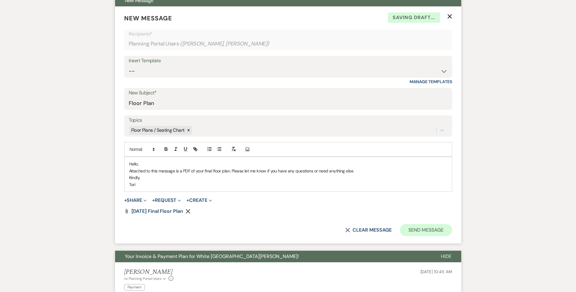
scroll to position [179, 0]
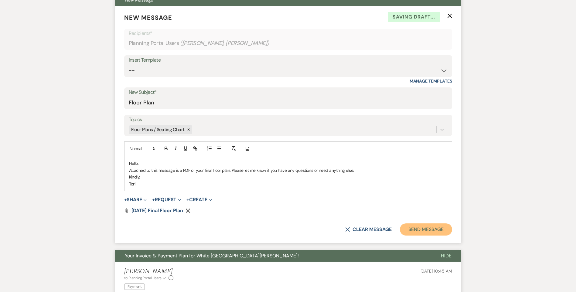
click at [424, 229] on button "Send Message" at bounding box center [426, 229] width 52 height 12
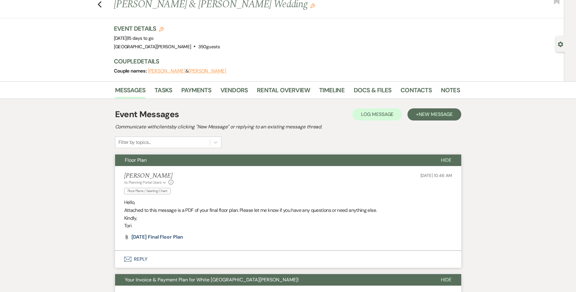
scroll to position [0, 0]
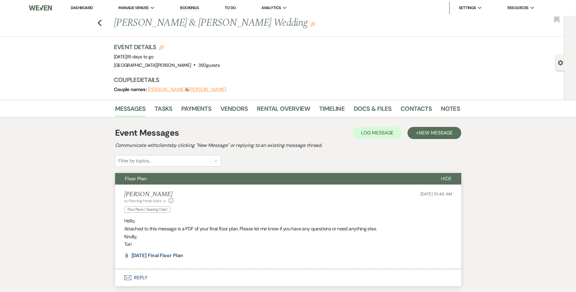
click at [79, 9] on link "Dashboard" at bounding box center [82, 7] width 22 height 5
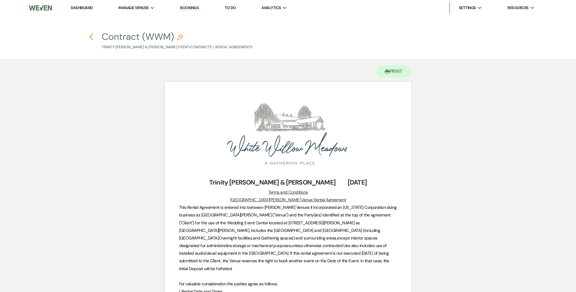
click at [92, 40] on icon "Previous" at bounding box center [91, 36] width 5 height 7
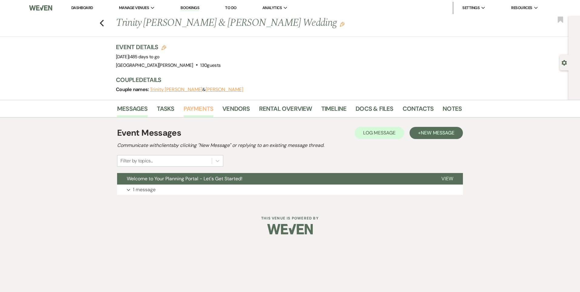
click at [195, 107] on link "Payments" at bounding box center [199, 110] width 30 height 13
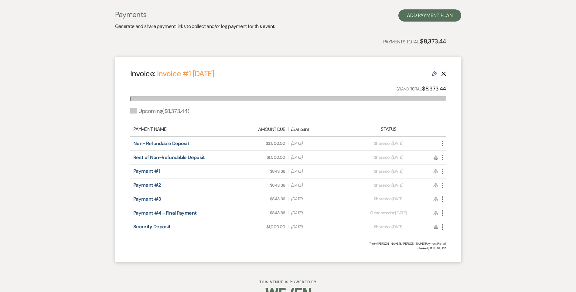
scroll to position [121, 0]
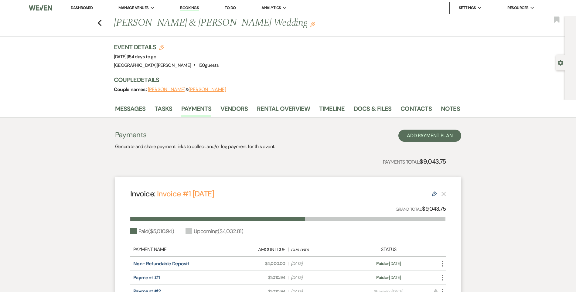
click at [430, 111] on li "Contacts" at bounding box center [420, 110] width 40 height 15
click at [449, 110] on link "Notes" at bounding box center [450, 110] width 19 height 13
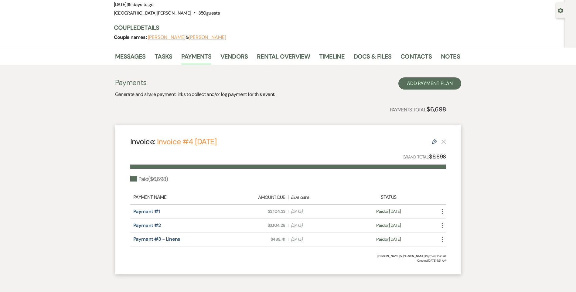
scroll to position [19, 0]
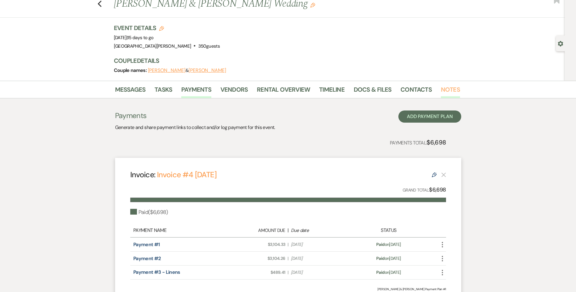
click at [452, 91] on link "Notes" at bounding box center [450, 91] width 19 height 13
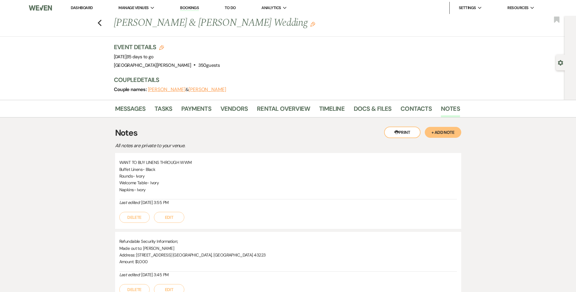
click at [443, 133] on button "+ Add Note" at bounding box center [443, 132] width 36 height 11
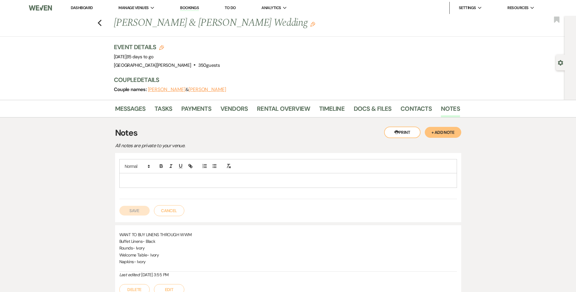
click at [249, 185] on div at bounding box center [288, 180] width 337 height 14
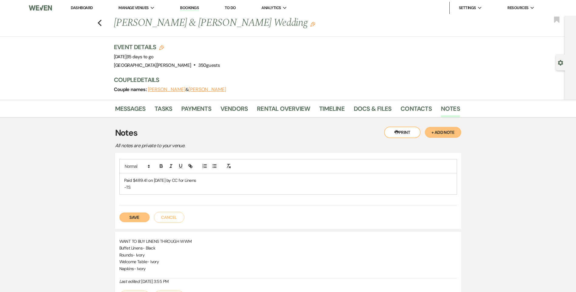
drag, startPoint x: 206, startPoint y: 179, endPoint x: 110, endPoint y: 176, distance: 96.9
copy p "Paid $489.41 on 9/18/25 by CC for Linens"
click at [135, 215] on button "Save" at bounding box center [134, 218] width 30 height 10
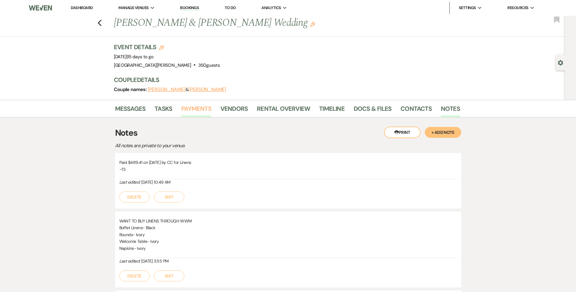
click at [194, 109] on link "Payments" at bounding box center [196, 110] width 30 height 13
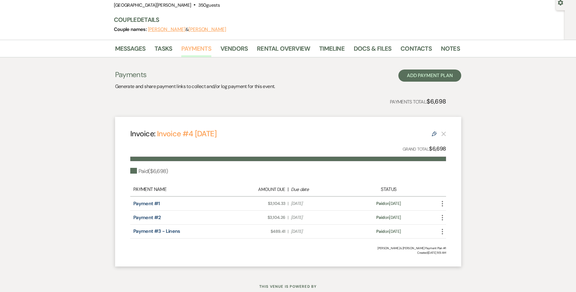
scroll to position [61, 0]
click at [454, 49] on link "Notes" at bounding box center [450, 49] width 19 height 13
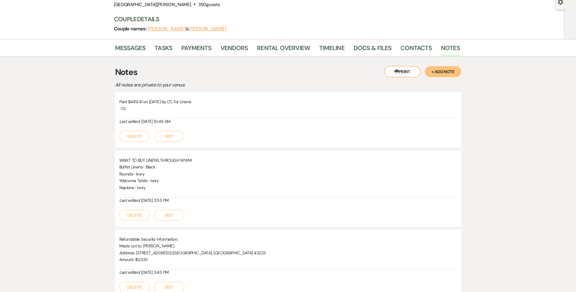
click at [170, 135] on button "Edit" at bounding box center [169, 136] width 30 height 11
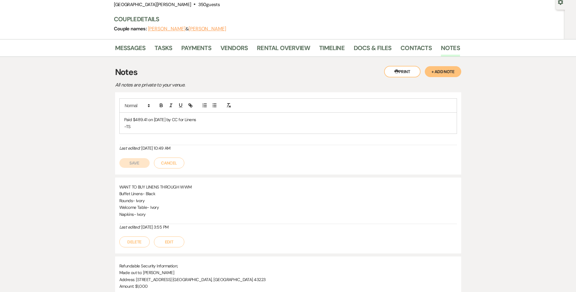
click at [185, 120] on p "Paid $489.41 on 9/18/25 by CC for Linens" at bounding box center [288, 119] width 328 height 7
drag, startPoint x: 240, startPoint y: 119, endPoint x: 111, endPoint y: 117, distance: 129.7
copy p "Paid $489.41 on 9/18/25 by CC for Payment #3 - Linens"
click at [142, 162] on button "Save" at bounding box center [134, 163] width 30 height 10
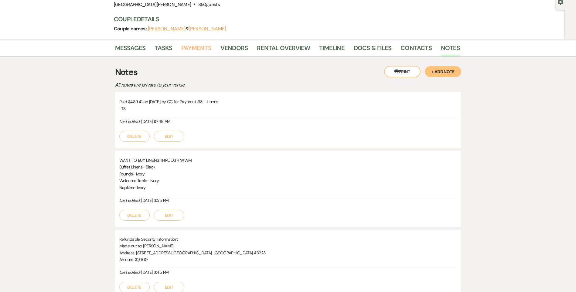
click at [204, 51] on link "Payments" at bounding box center [196, 49] width 30 height 13
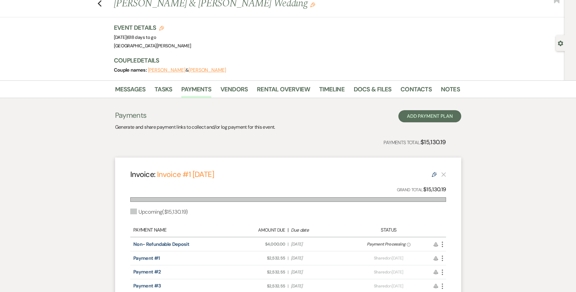
scroll to position [61, 0]
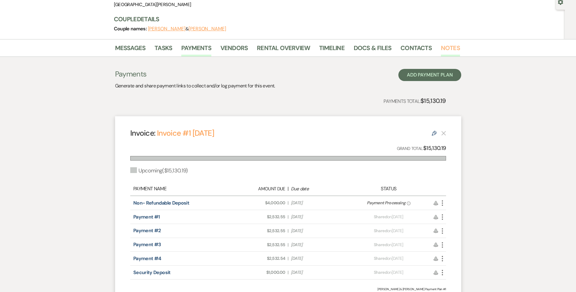
click at [448, 47] on link "Notes" at bounding box center [450, 49] width 19 height 13
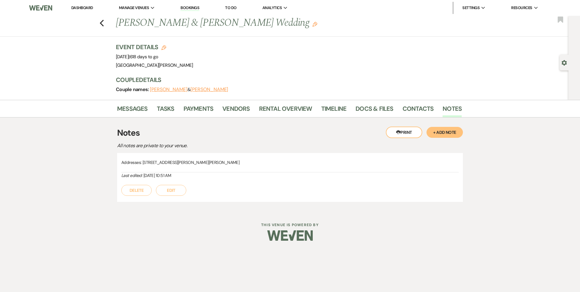
click at [440, 135] on button "+ Add Note" at bounding box center [445, 132] width 36 height 11
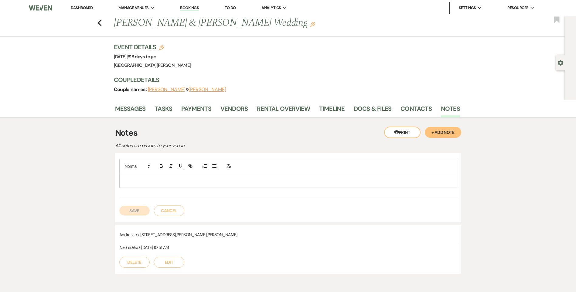
click at [182, 176] on div at bounding box center [288, 180] width 337 height 14
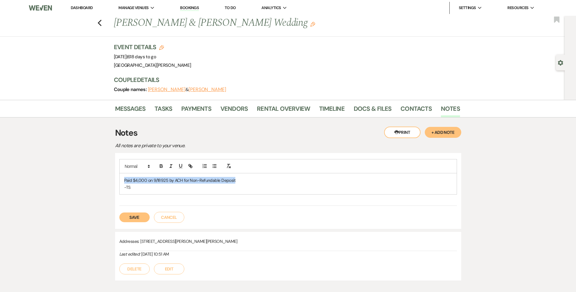
drag, startPoint x: 240, startPoint y: 181, endPoint x: 116, endPoint y: 181, distance: 124.8
click at [116, 181] on div "Paid $4,000 on 9/18925 by ACH for Non-Refundable Deposit -TS Save Cancel" at bounding box center [288, 191] width 346 height 76
copy p "Paid $4,000 on 9/18925 by ACH for Non-Refundable Deposit"
click at [128, 218] on button "Save" at bounding box center [134, 218] width 30 height 10
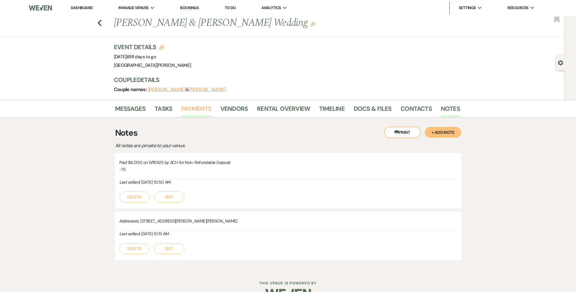
click at [191, 107] on link "Payments" at bounding box center [196, 110] width 30 height 13
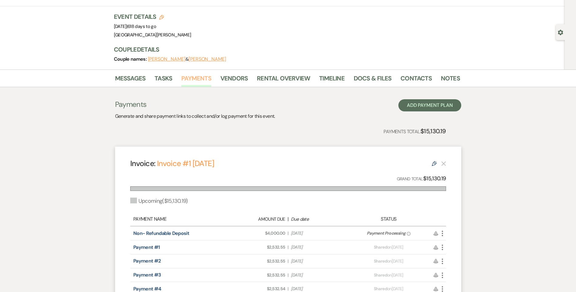
scroll to position [61, 0]
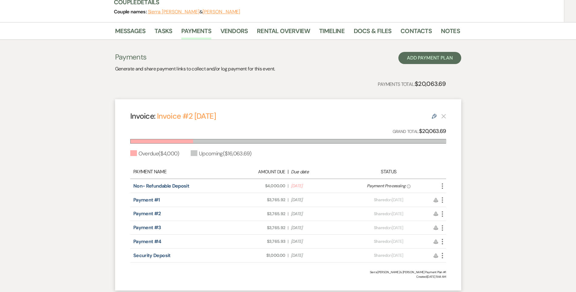
scroll to position [91, 0]
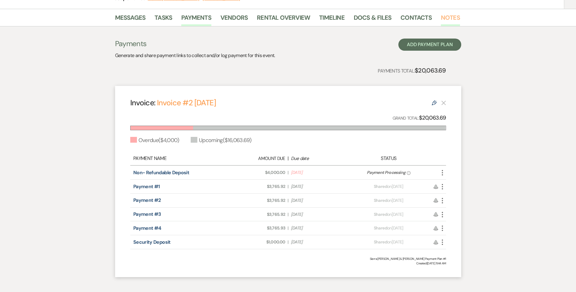
click at [447, 17] on link "Notes" at bounding box center [450, 19] width 19 height 13
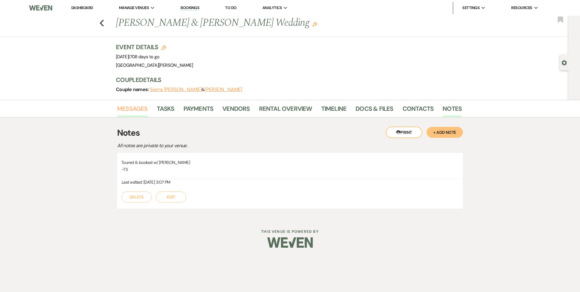
click at [137, 110] on link "Messages" at bounding box center [132, 110] width 31 height 13
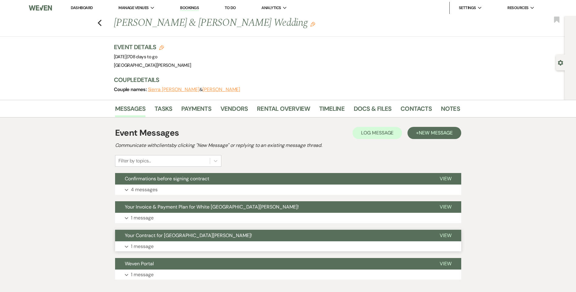
click at [171, 246] on button "Expand 1 message" at bounding box center [288, 246] width 346 height 10
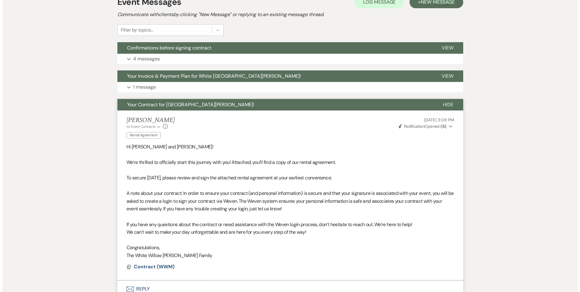
scroll to position [152, 0]
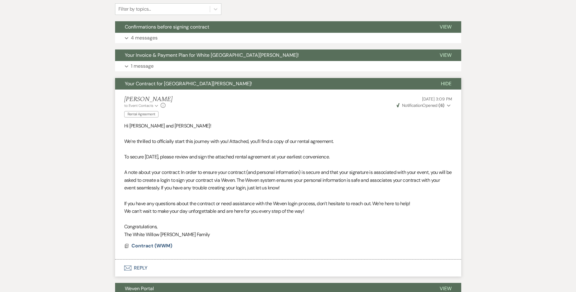
click at [154, 250] on li "[PERSON_NAME] to: Event Contacts Expand Info Rental Agreement [DATE] 3:09 PM We…" at bounding box center [288, 175] width 346 height 170
click at [155, 246] on span "Contract (WWM)" at bounding box center [151, 246] width 41 height 6
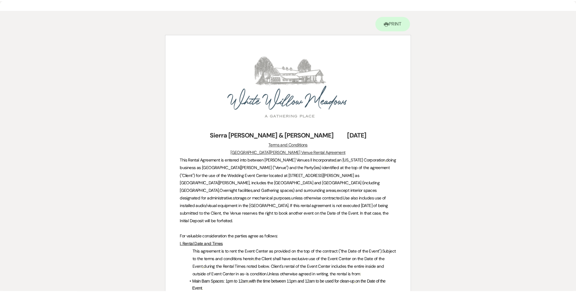
scroll to position [0, 0]
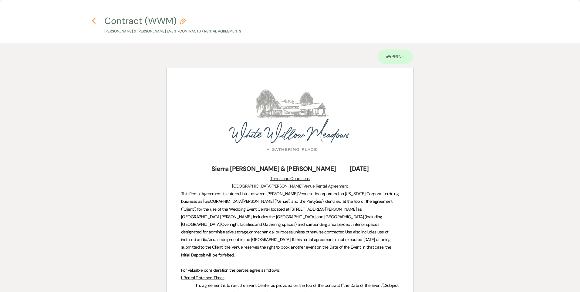
click at [94, 23] on icon "Previous" at bounding box center [94, 20] width 5 height 7
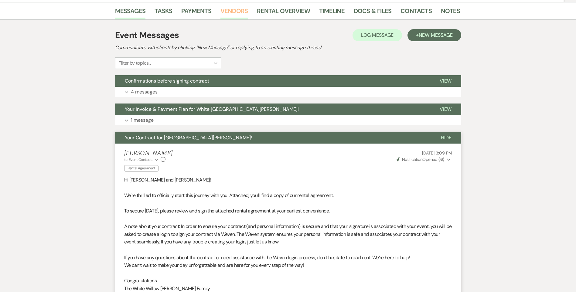
scroll to position [30, 0]
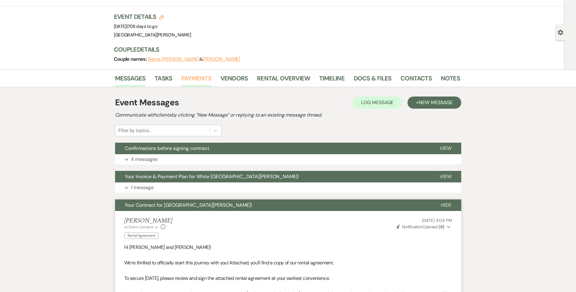
click at [191, 78] on link "Payments" at bounding box center [196, 79] width 30 height 13
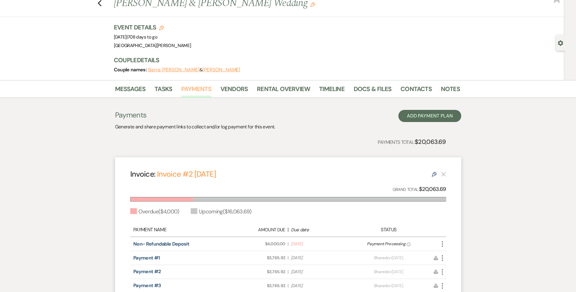
scroll to position [30, 0]
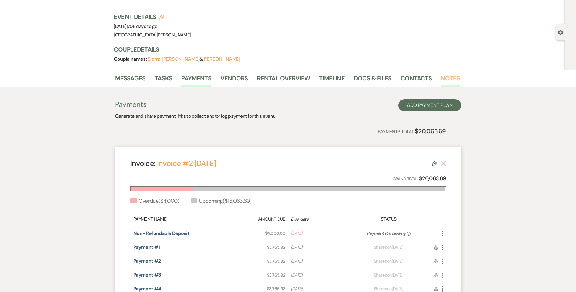
click at [447, 78] on link "Notes" at bounding box center [450, 79] width 19 height 13
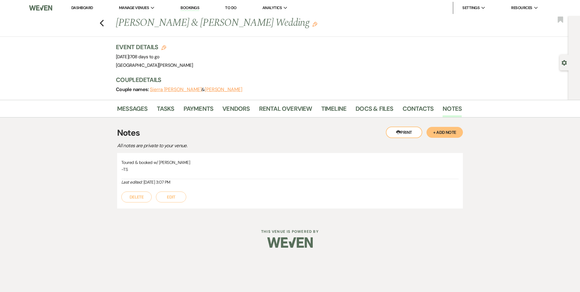
click at [441, 132] on button "+ Add Note" at bounding box center [445, 132] width 36 height 11
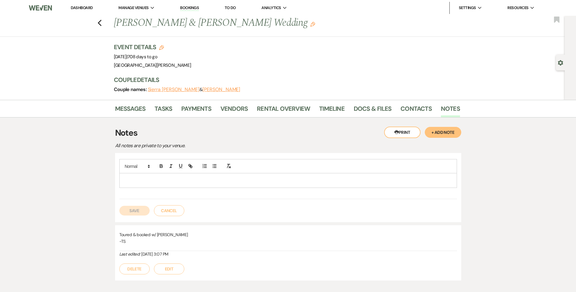
click at [241, 179] on p at bounding box center [288, 180] width 328 height 7
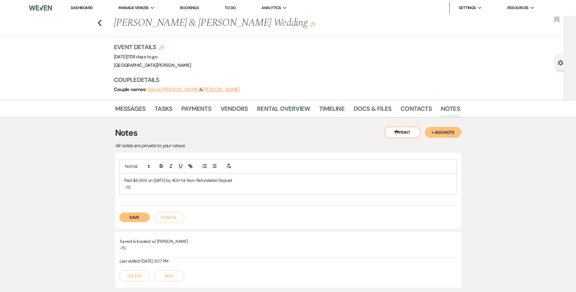
drag, startPoint x: 249, startPoint y: 182, endPoint x: 126, endPoint y: 180, distance: 123.0
click at [121, 180] on div "Paid $4,000 on [DATE] by ACH for Non-Refundable Deposit -TS" at bounding box center [288, 183] width 337 height 21
copy p "Paid $4,000 on [DATE] by ACH for Non-Refundable Deposit"
click at [137, 219] on button "Save" at bounding box center [134, 218] width 30 height 10
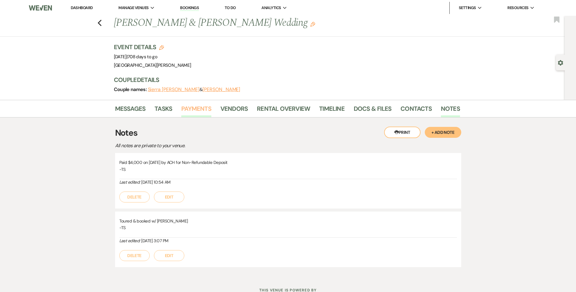
click at [200, 111] on link "Payments" at bounding box center [196, 110] width 30 height 13
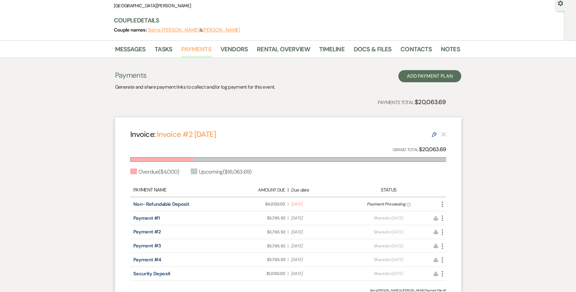
scroll to position [61, 0]
